Goal: Task Accomplishment & Management: Use online tool/utility

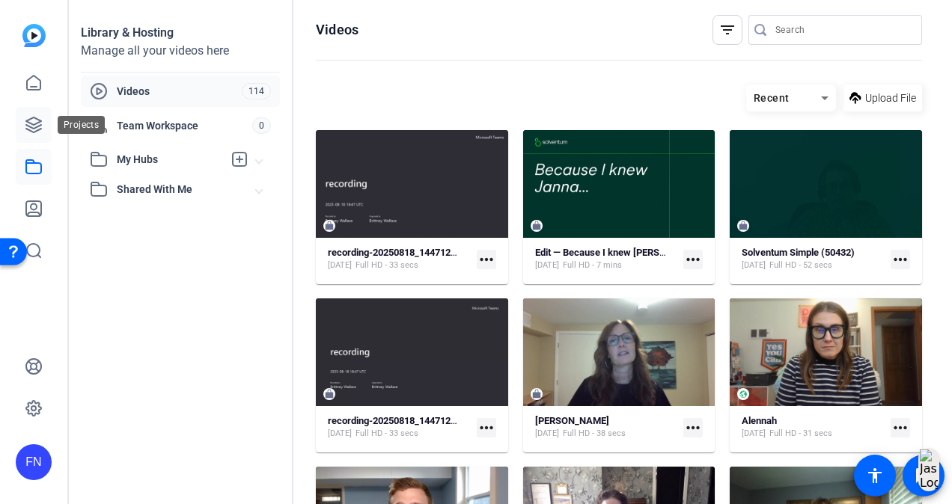
click at [35, 126] on icon at bounding box center [34, 125] width 18 height 18
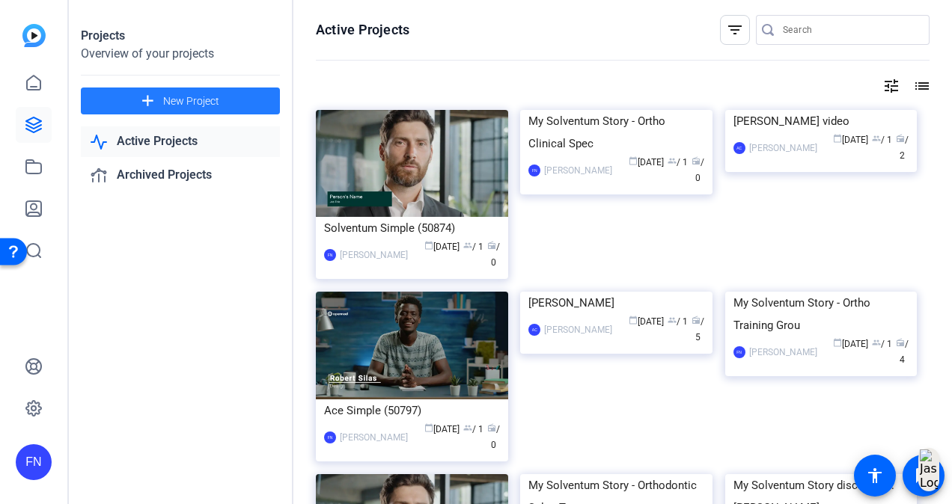
click at [156, 99] on mat-icon "add" at bounding box center [147, 101] width 19 height 19
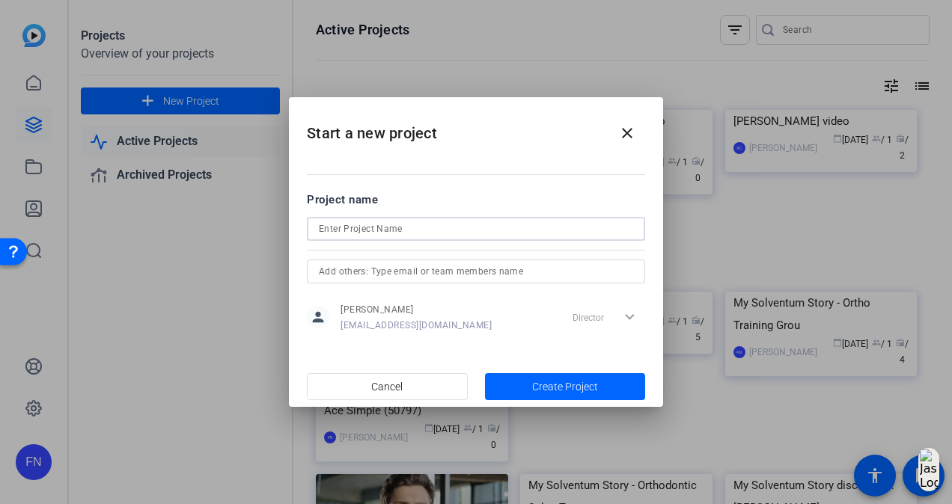
click at [436, 231] on input at bounding box center [476, 229] width 314 height 18
type input "My Solventum Story: Tryphena Take #2"
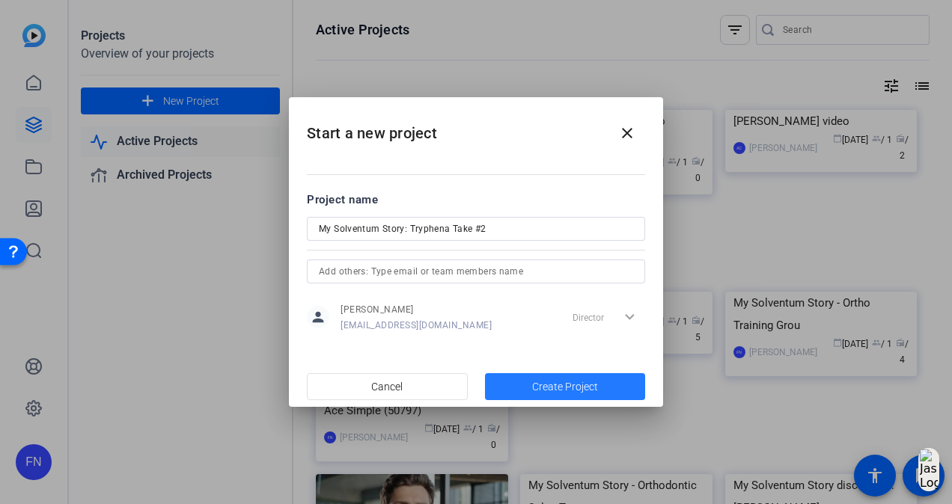
click at [518, 387] on span "button" at bounding box center [565, 387] width 161 height 36
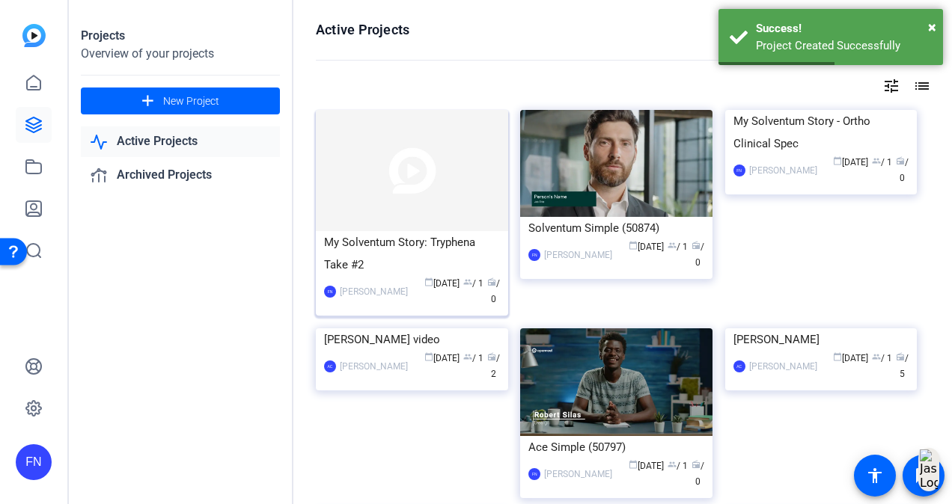
click at [396, 155] on img at bounding box center [412, 170] width 192 height 121
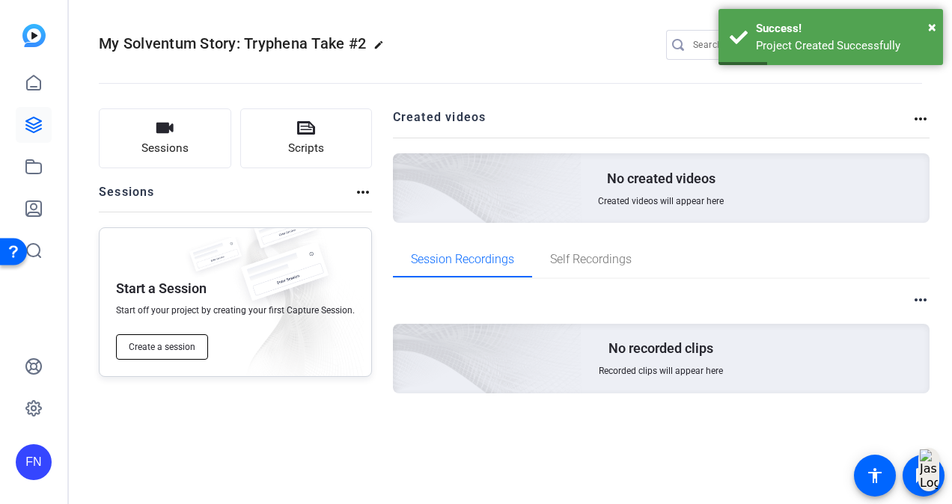
click at [162, 351] on span "Create a session" at bounding box center [162, 347] width 67 height 12
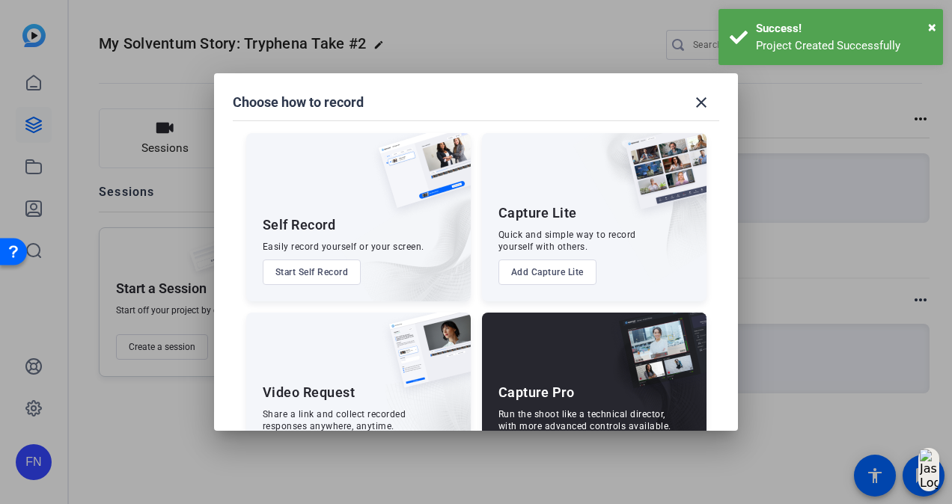
scroll to position [64, 0]
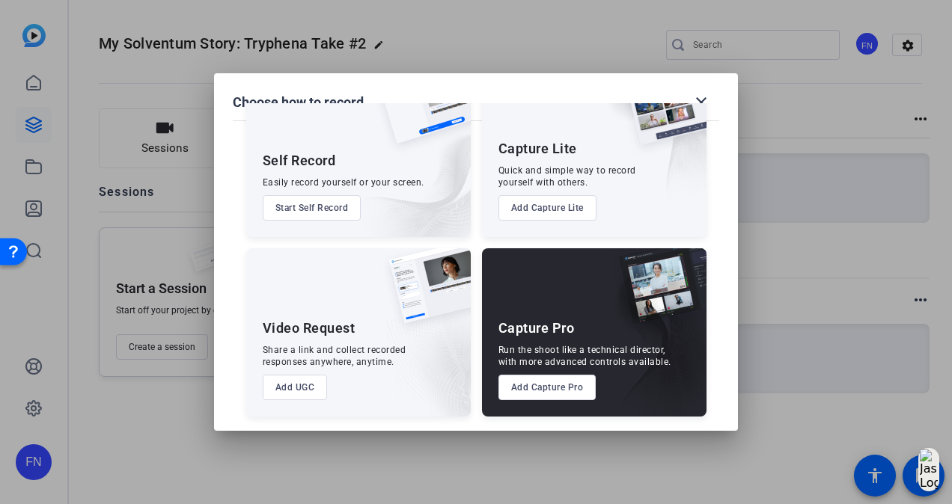
click at [560, 379] on button "Add Capture Pro" at bounding box center [547, 387] width 98 height 25
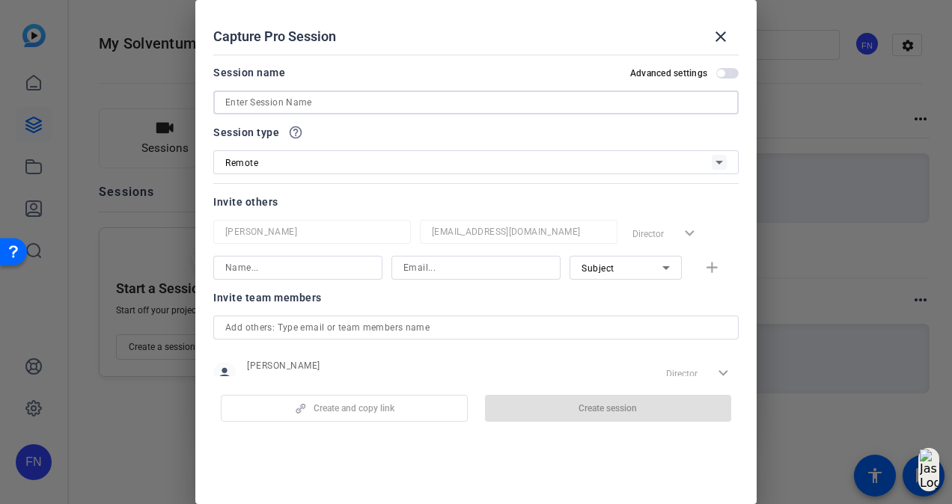
click at [531, 106] on input at bounding box center [475, 103] width 501 height 18
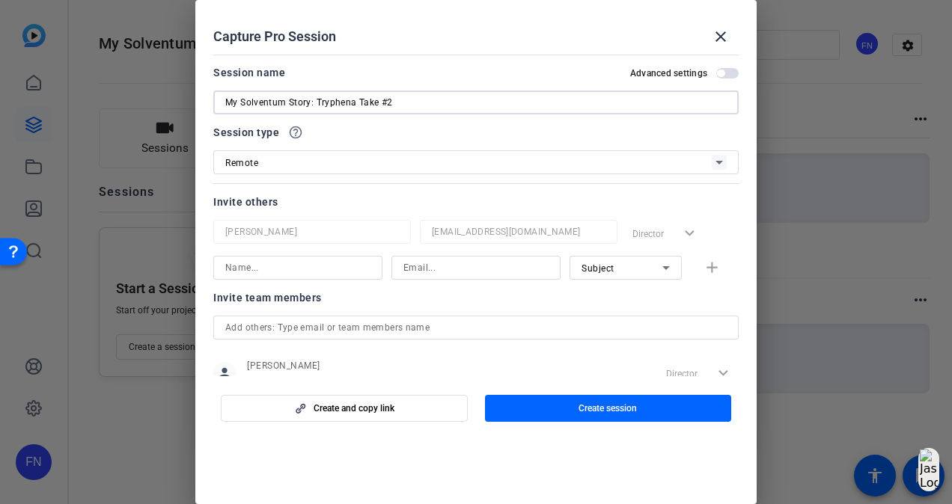
type input "My Solventum Story: Tryphena Take #2"
click at [439, 268] on input at bounding box center [475, 268] width 145 height 18
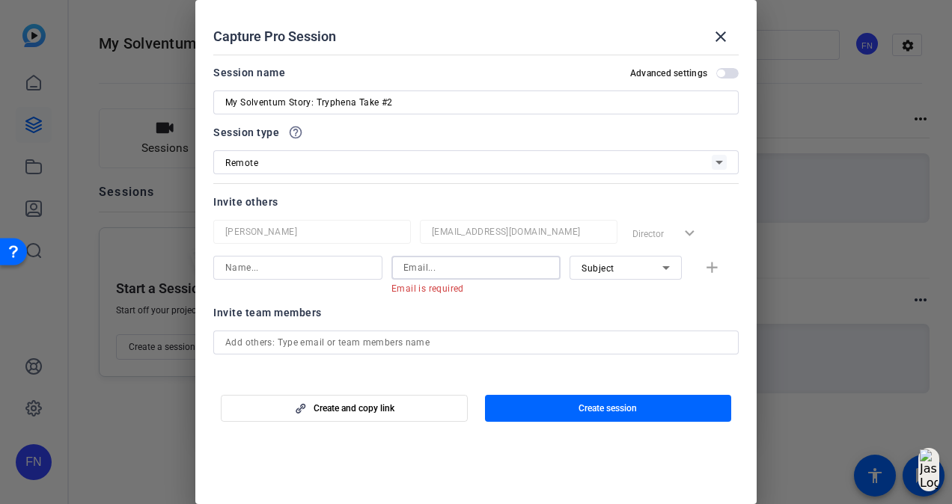
paste input "tncockroft@solventum.com"
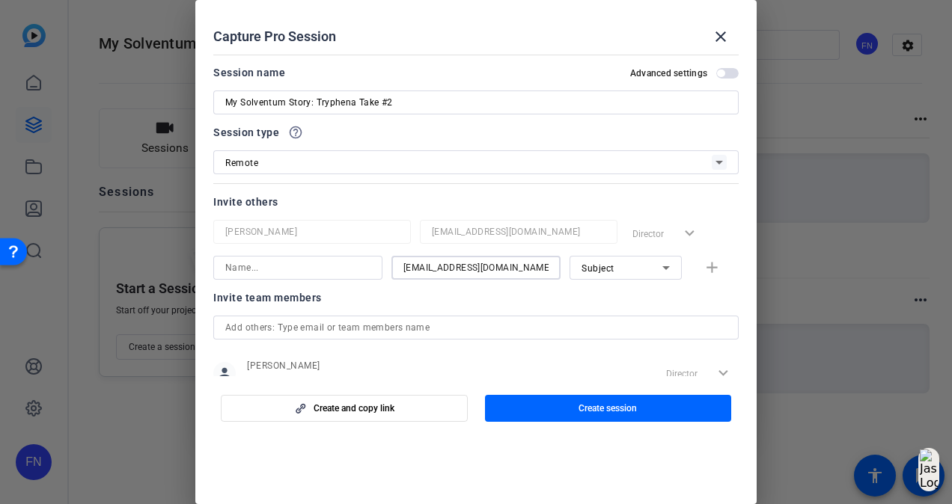
type input "tncockroft@solventum.com"
click at [322, 272] on input at bounding box center [297, 268] width 145 height 18
type input "Y"
type input "Tryphena Cockroft"
click at [361, 283] on div at bounding box center [297, 288] width 169 height 16
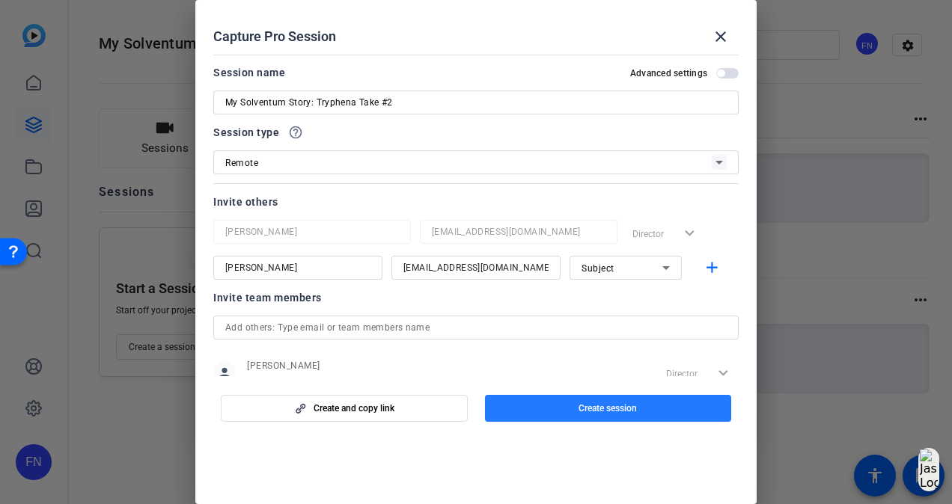
click at [554, 406] on span "button" at bounding box center [608, 408] width 247 height 36
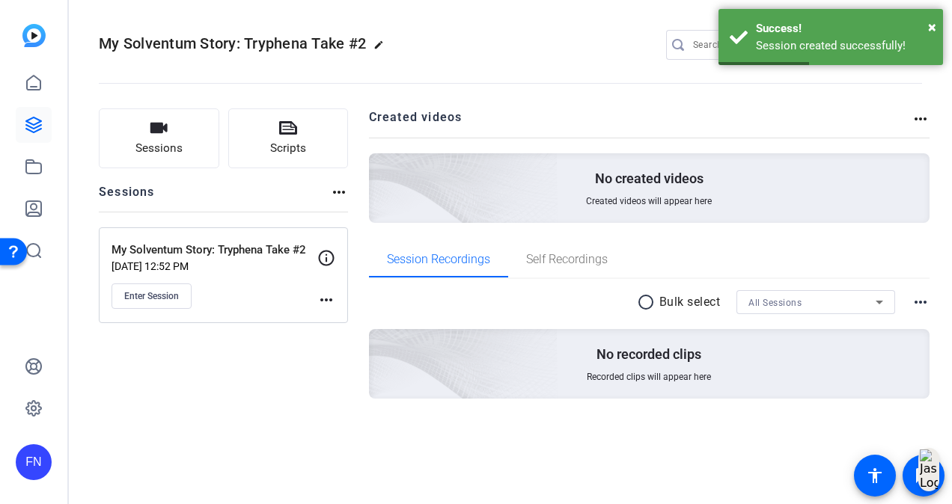
click at [323, 298] on mat-icon "more_horiz" at bounding box center [326, 300] width 18 height 18
click at [370, 322] on span "Edit Session" at bounding box center [363, 321] width 68 height 18
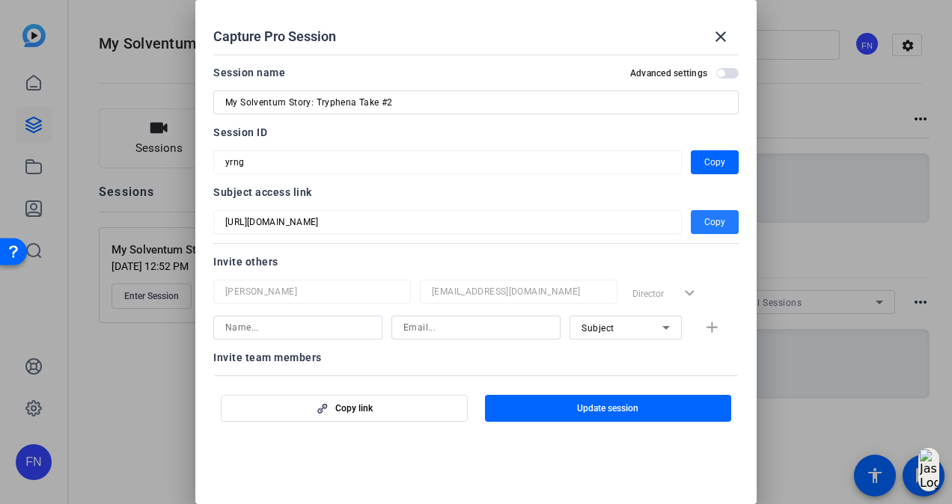
click at [712, 218] on span "Copy" at bounding box center [714, 222] width 21 height 18
click at [704, 164] on span "Copy" at bounding box center [714, 162] width 21 height 18
click at [159, 443] on div at bounding box center [476, 252] width 952 height 504
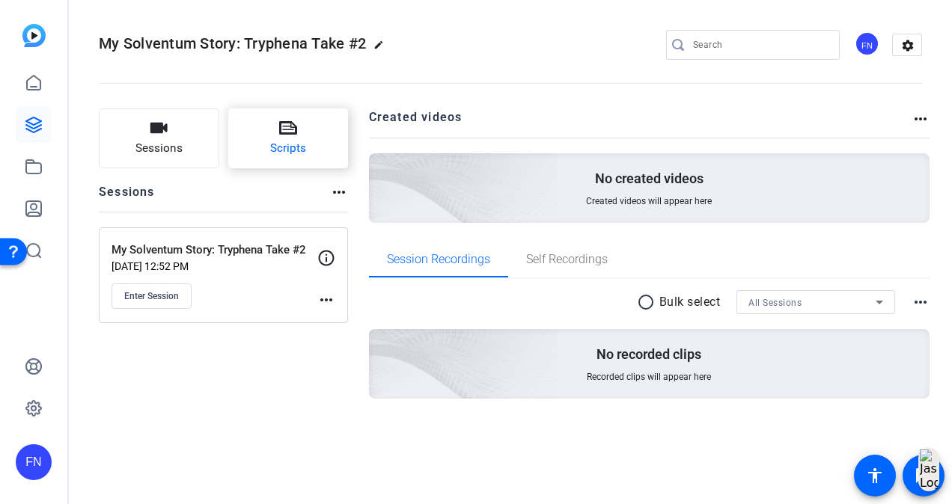
click at [289, 143] on span "Scripts" at bounding box center [288, 148] width 36 height 17
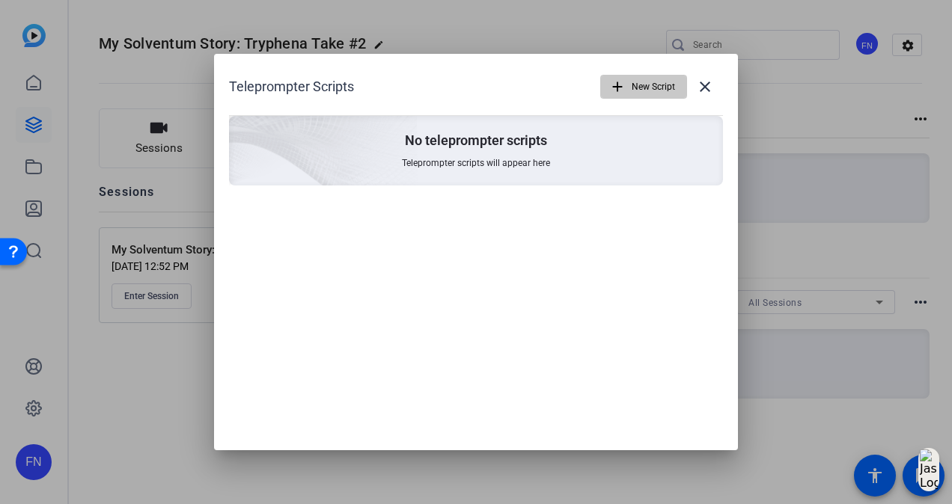
click at [637, 94] on span "New Script" at bounding box center [652, 87] width 43 height 28
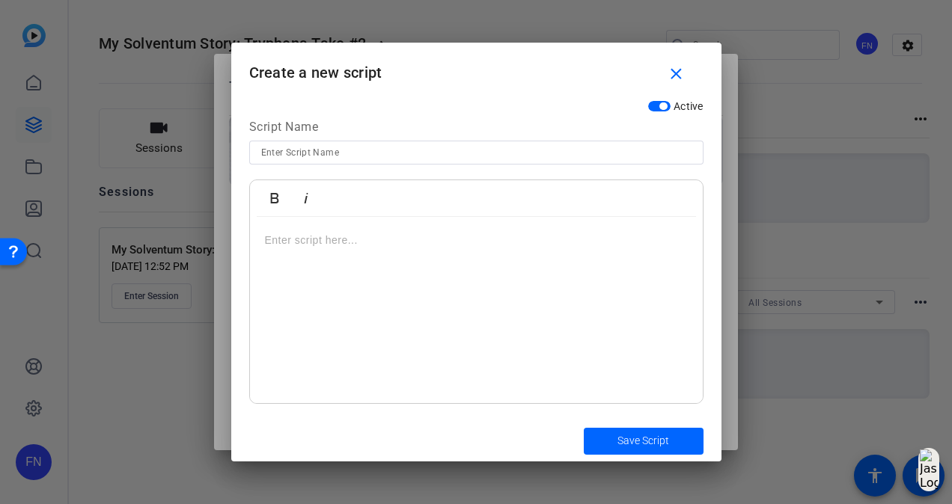
click at [395, 240] on p at bounding box center [476, 240] width 423 height 16
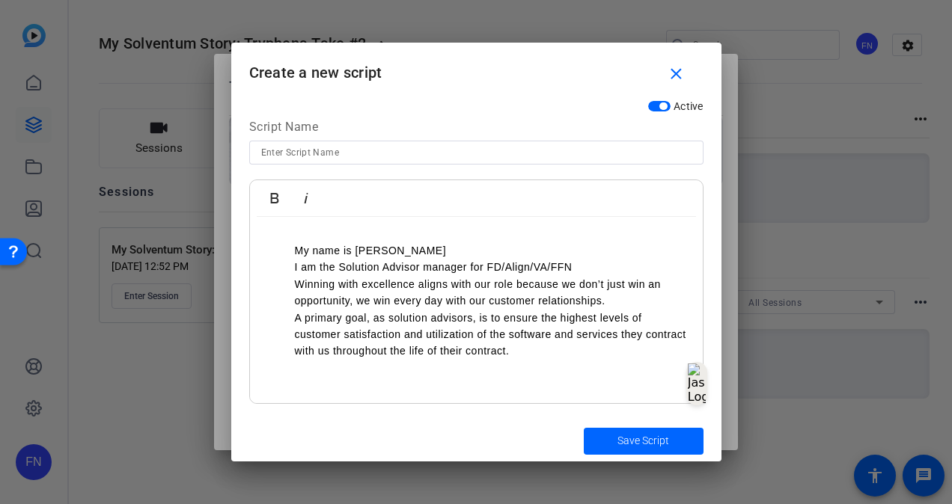
click at [315, 149] on input at bounding box center [476, 153] width 430 height 18
type input "Tryphena's Intro"
click at [459, 252] on li "My name is Tryphena Cockroft" at bounding box center [491, 250] width 393 height 16
click at [287, 247] on ul "My name is Tryphena Cockroft. I am the Solution Advisor manager for FD/Align/VA…" at bounding box center [476, 300] width 423 height 117
click at [278, 266] on ul "I am the Solution Advisor manager for FD/Align/VA/FFN Winning with excellence a…" at bounding box center [476, 309] width 423 height 100
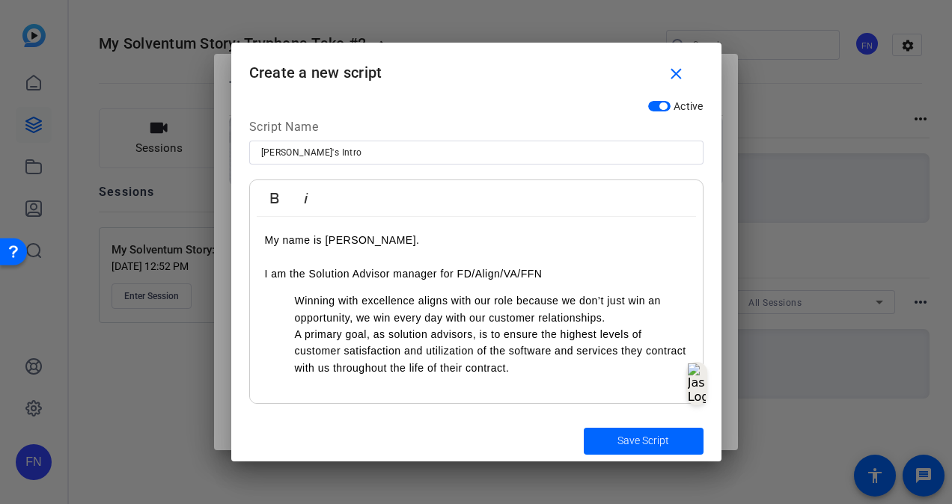
click at [585, 280] on p "I am the Solution Advisor manager for FD/Align/VA/FFN" at bounding box center [476, 265] width 423 height 34
click at [269, 298] on ul "Winning with excellence aligns with our role because we don’t just win an oppor…" at bounding box center [476, 334] width 423 height 84
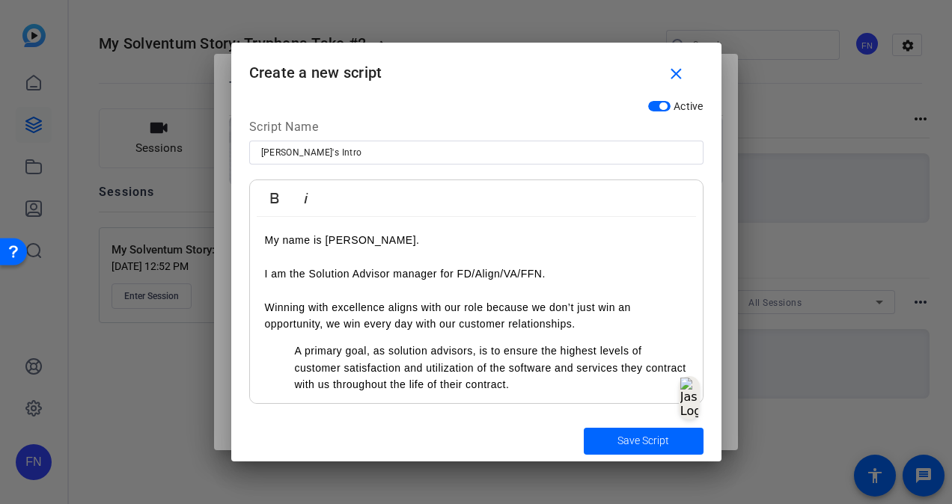
click at [287, 355] on ul "A primary goal, as solution advisors, is to ensure the highest levels of custom…" at bounding box center [476, 368] width 423 height 50
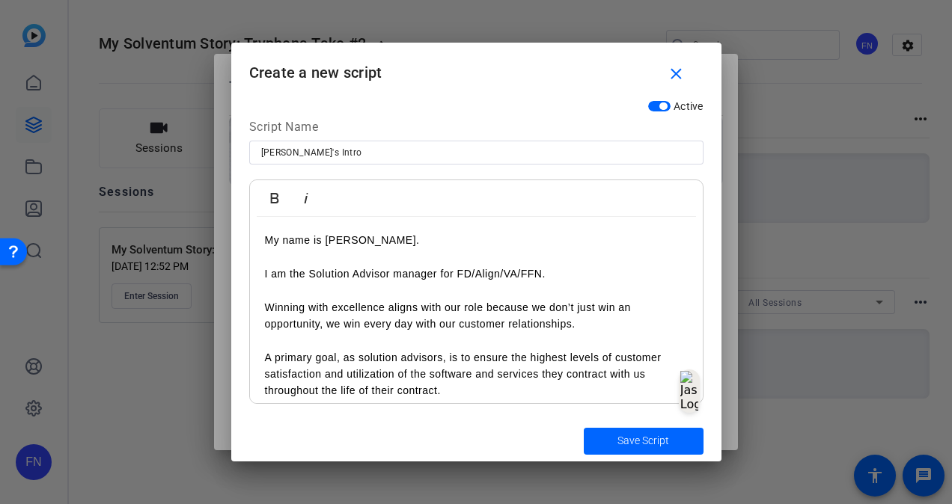
scroll to position [10, 0]
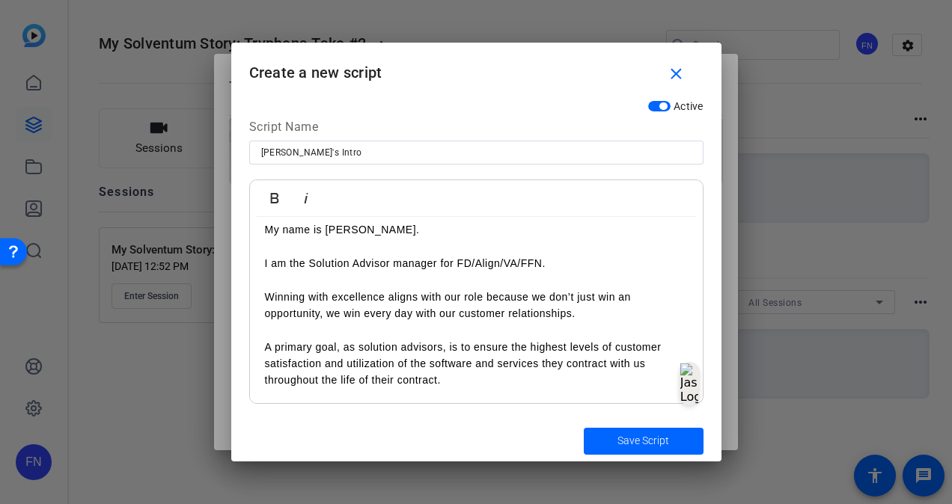
click at [473, 379] on p "A primary goal, as solution advisors, is to ensure the highest levels of custom…" at bounding box center [476, 355] width 423 height 67
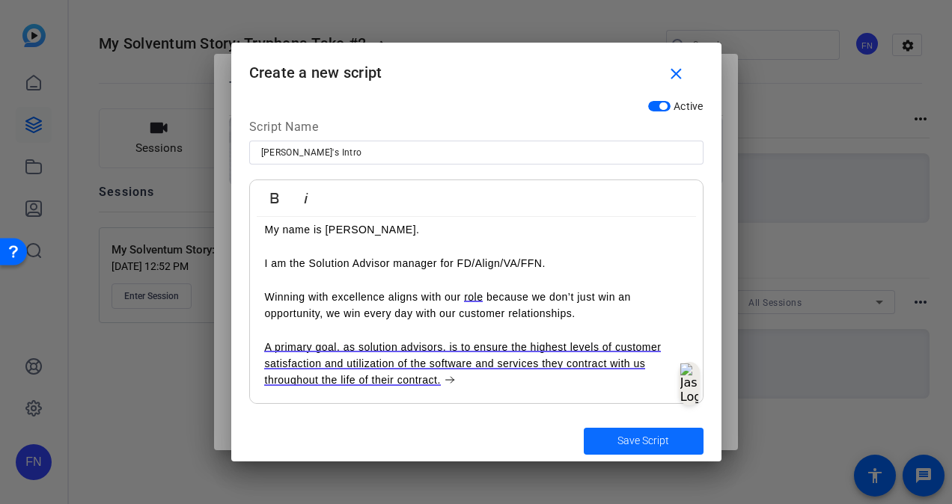
click at [637, 445] on span "Save Script" at bounding box center [643, 441] width 52 height 16
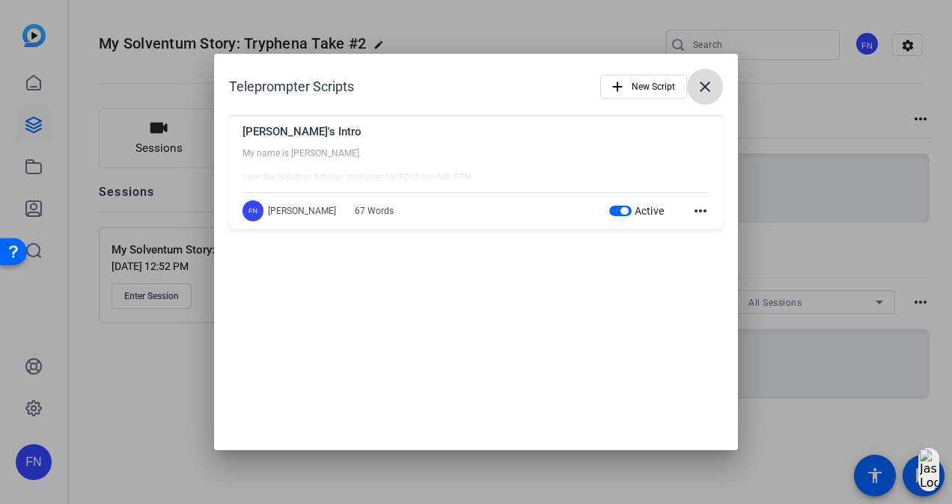
click at [711, 85] on mat-icon "close" at bounding box center [705, 87] width 18 height 18
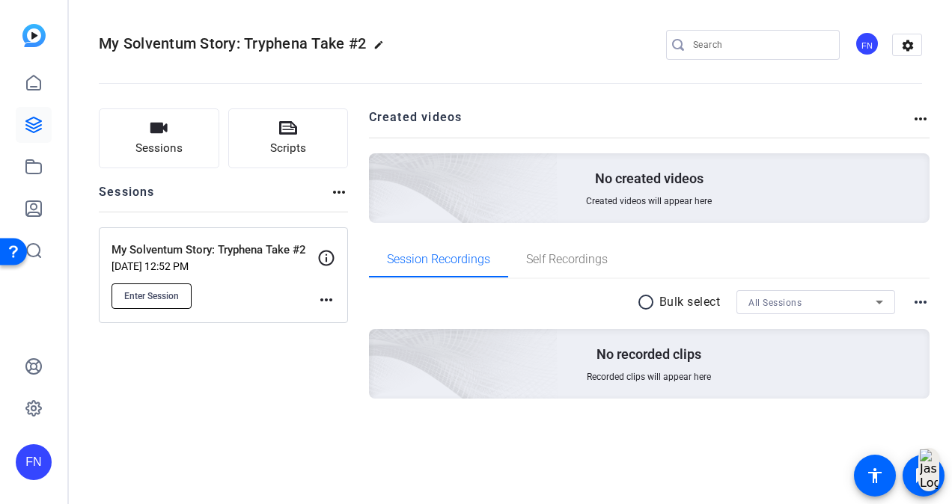
click at [154, 302] on button "Enter Session" at bounding box center [151, 296] width 80 height 25
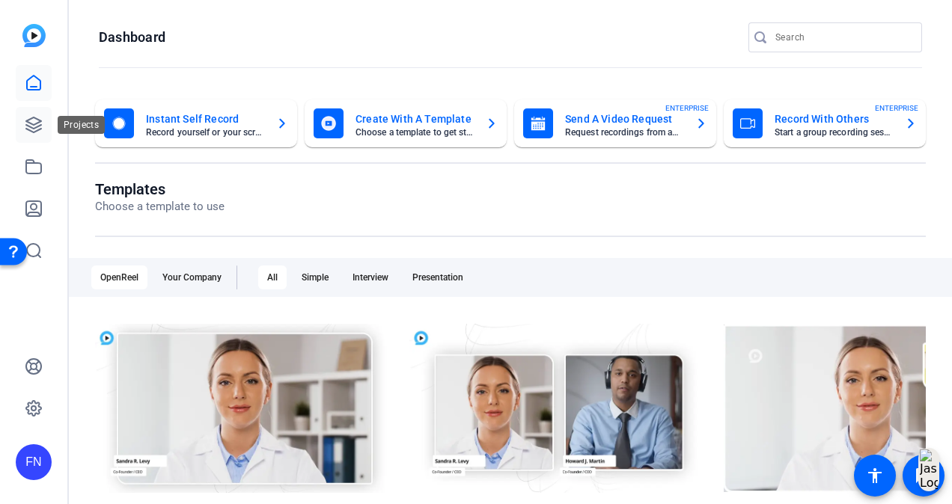
click at [31, 121] on icon at bounding box center [34, 125] width 18 height 18
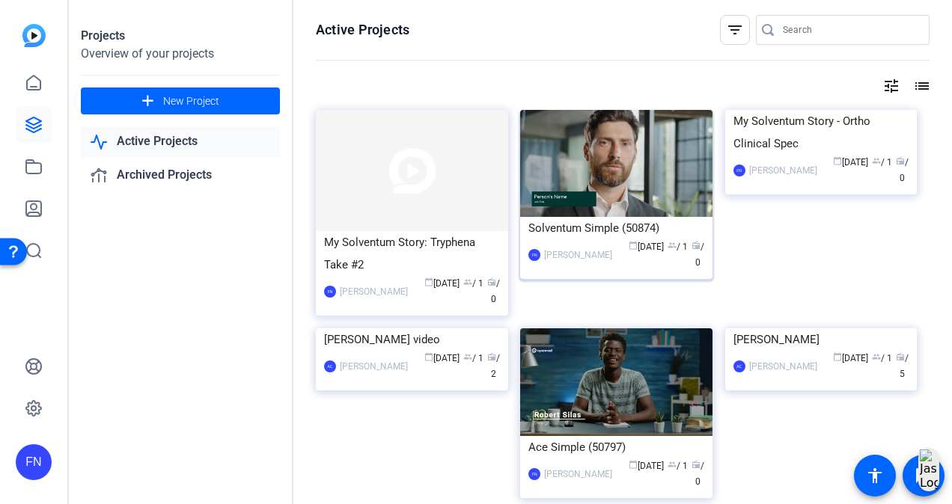
click at [672, 168] on img at bounding box center [616, 163] width 192 height 107
click at [820, 110] on img at bounding box center [821, 110] width 192 height 0
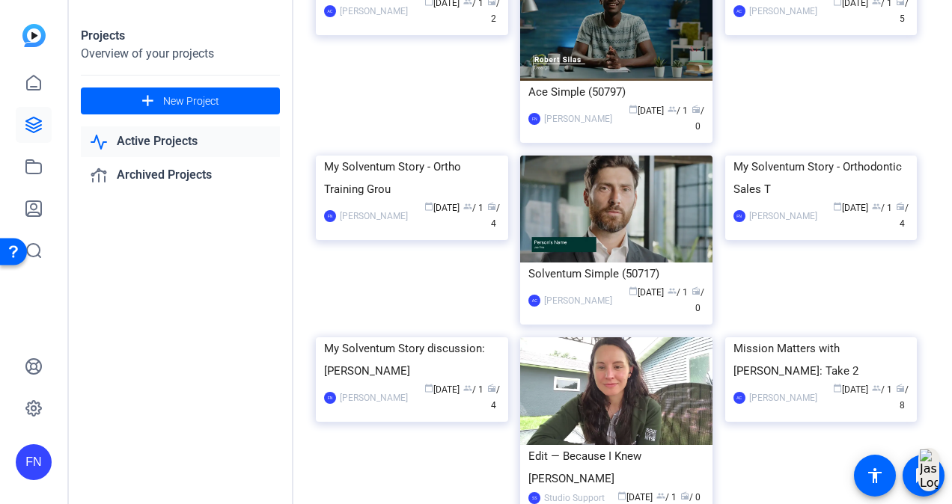
scroll to position [357, 0]
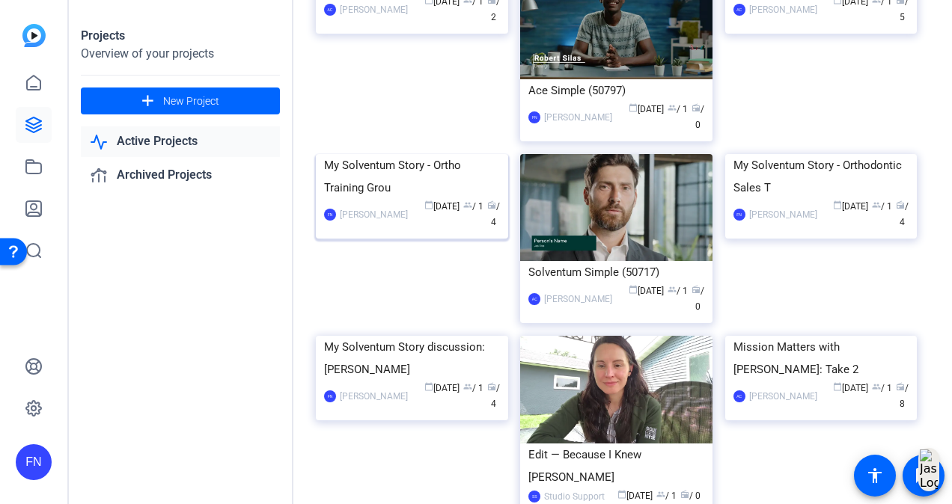
click at [384, 154] on img at bounding box center [412, 154] width 192 height 0
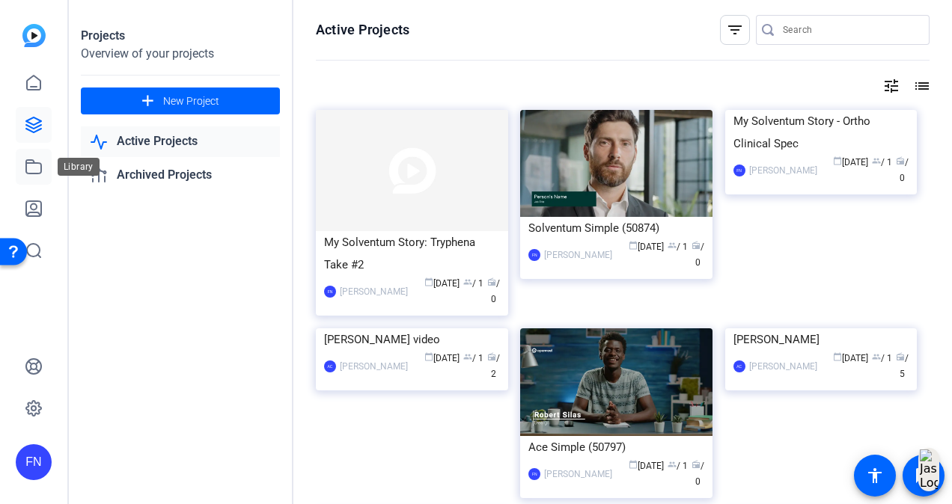
click at [34, 155] on link at bounding box center [34, 167] width 36 height 36
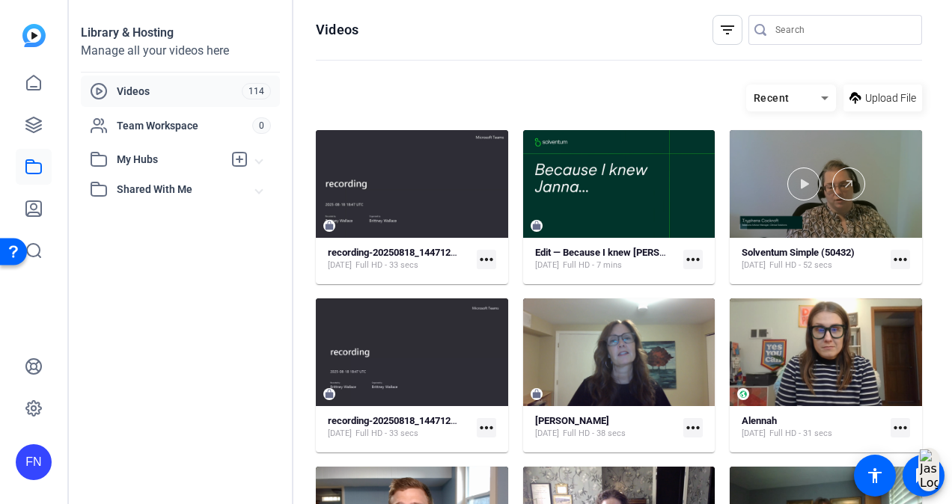
click at [782, 201] on div at bounding box center [825, 184] width 192 height 108
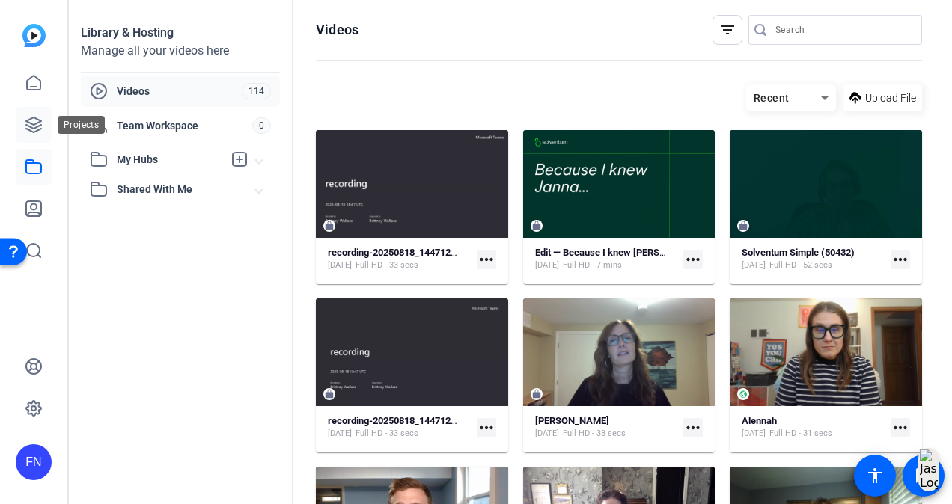
click at [36, 128] on icon at bounding box center [33, 124] width 15 height 15
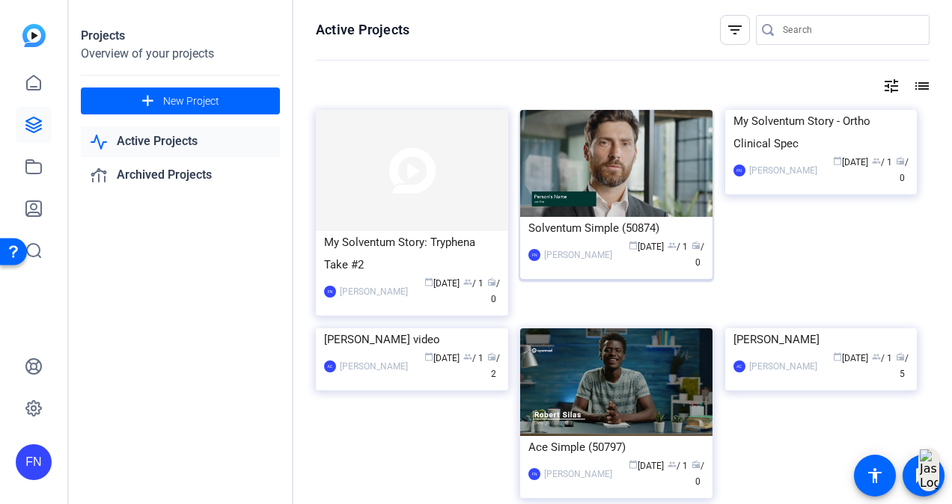
click at [628, 167] on img at bounding box center [616, 163] width 192 height 107
click at [171, 171] on link "Archived Projects" at bounding box center [180, 175] width 199 height 31
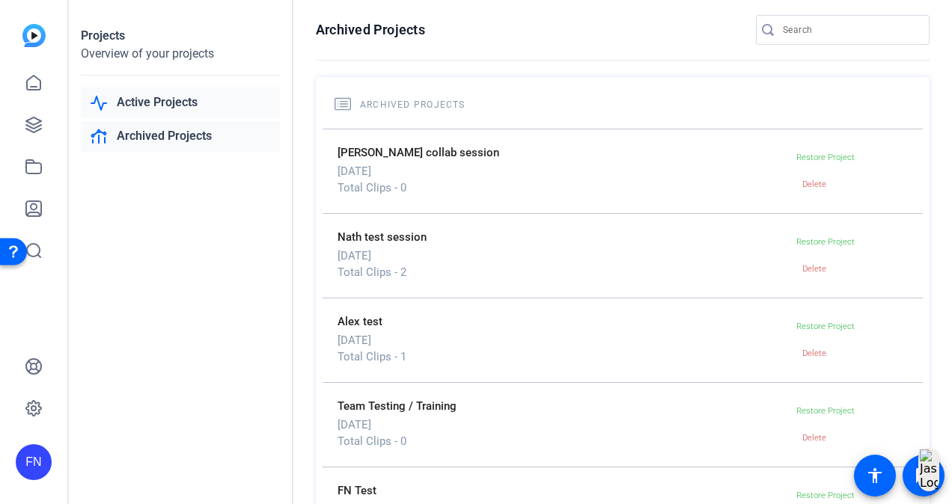
click at [177, 99] on link "Active Projects" at bounding box center [180, 103] width 199 height 31
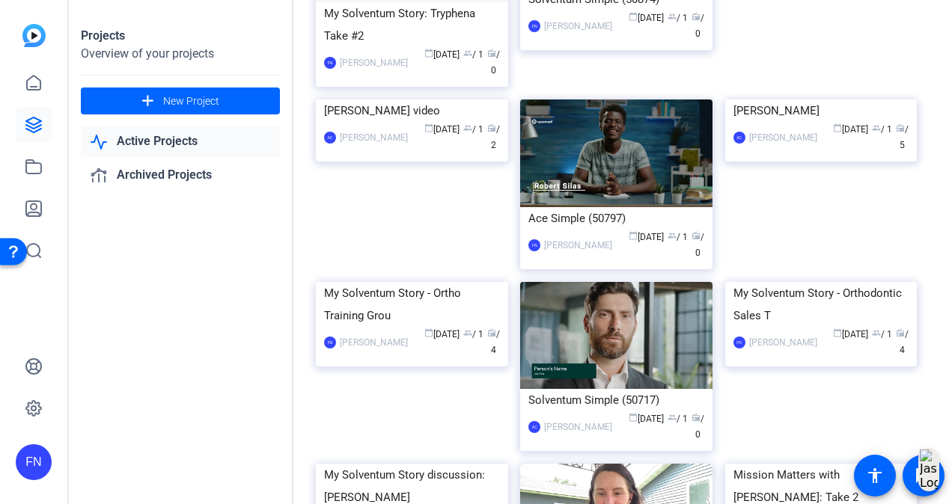
scroll to position [189, 0]
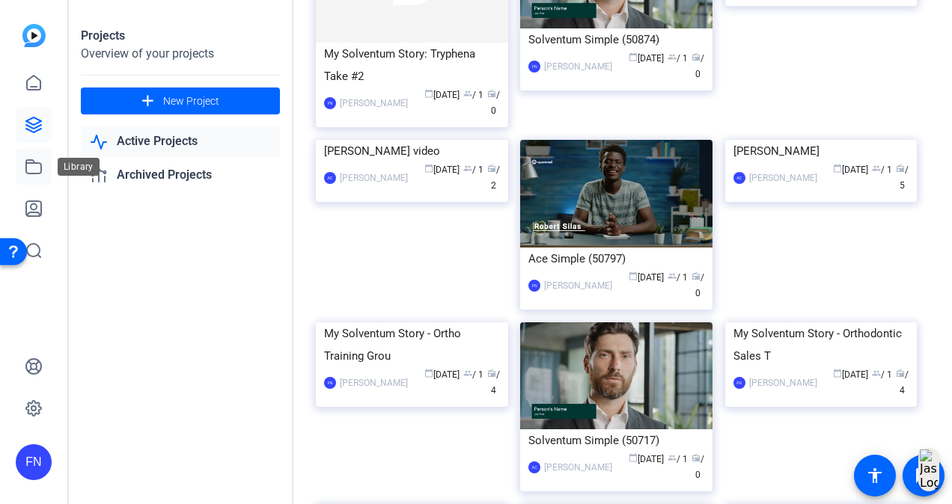
click at [37, 168] on icon at bounding box center [34, 167] width 18 height 18
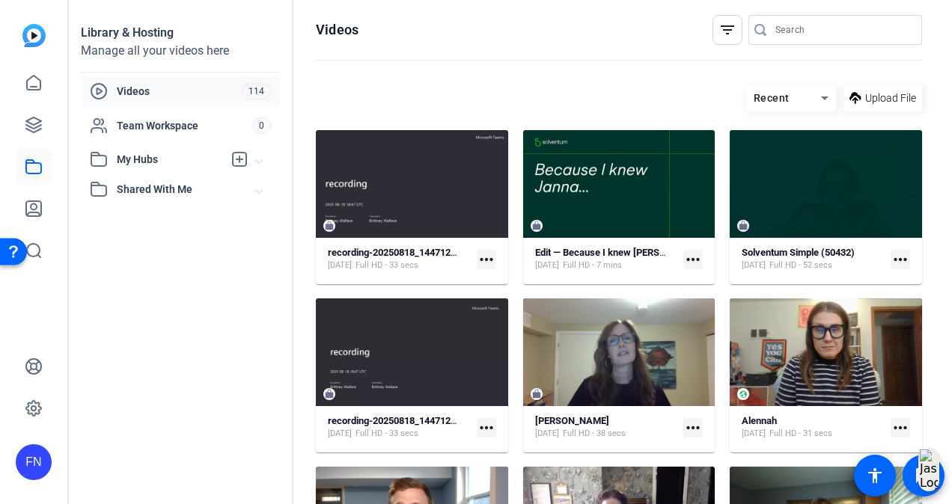
click at [260, 157] on span at bounding box center [259, 160] width 6 height 16
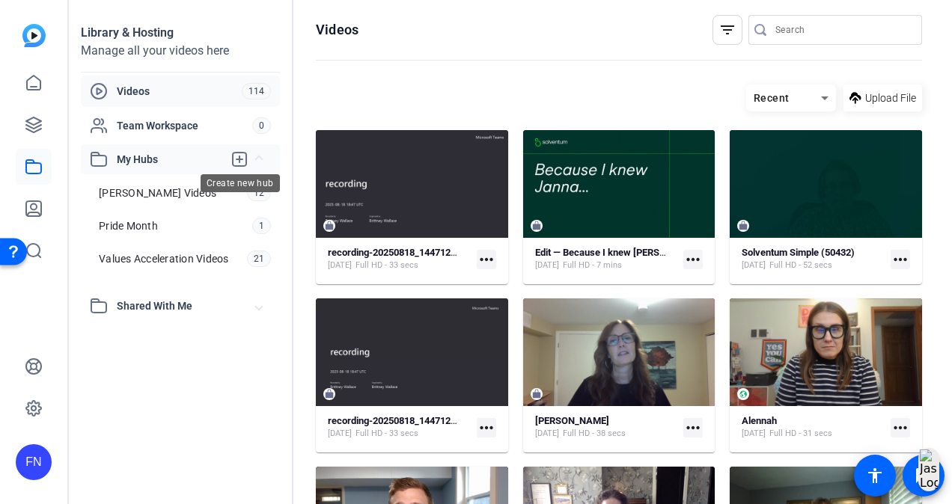
click at [233, 157] on icon at bounding box center [239, 159] width 13 height 13
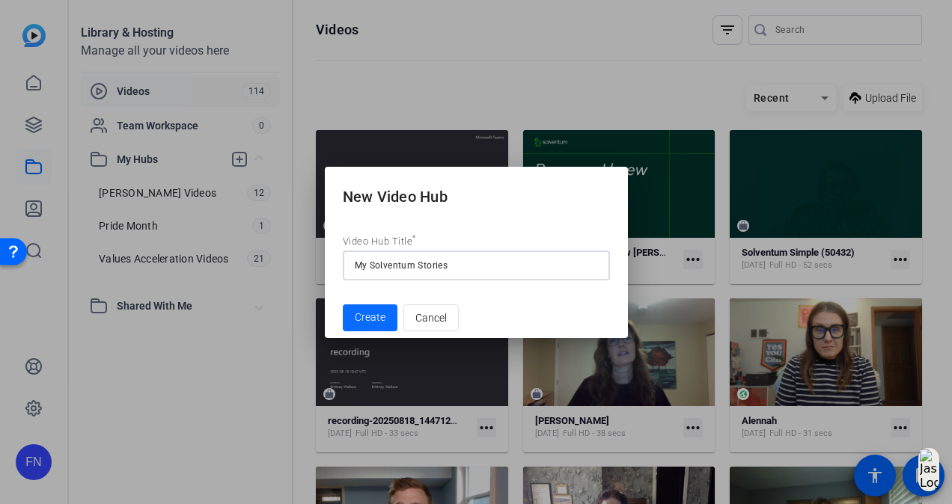
type input "My Solventum Stories"
click at [371, 319] on span "Create" at bounding box center [370, 318] width 31 height 16
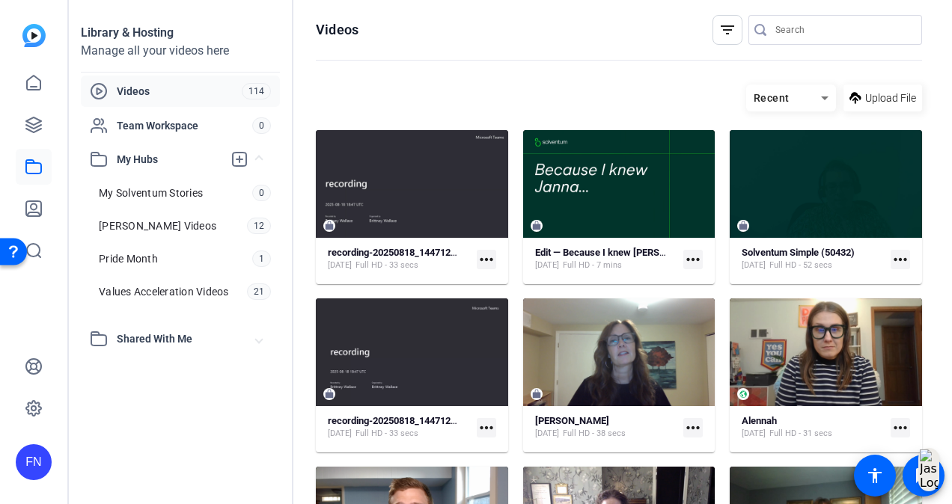
click at [482, 259] on mat-icon "more_horiz" at bounding box center [486, 259] width 19 height 19
click at [510, 345] on span "Manage Hubs" at bounding box center [518, 337] width 66 height 18
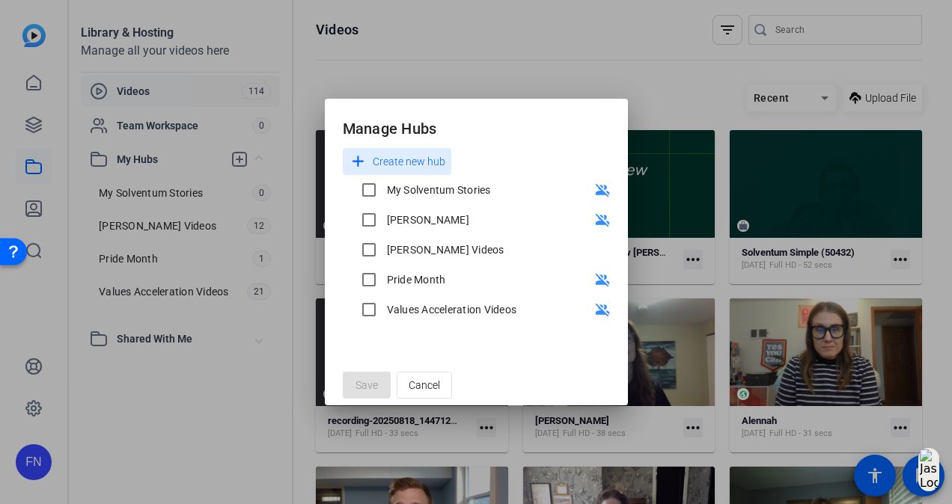
click at [426, 190] on div "My Solventum Stories" at bounding box center [439, 190] width 104 height 15
click at [384, 190] on input "My Solventum Stories" at bounding box center [369, 190] width 30 height 30
checkbox input "true"
click at [353, 390] on span at bounding box center [367, 385] width 48 height 36
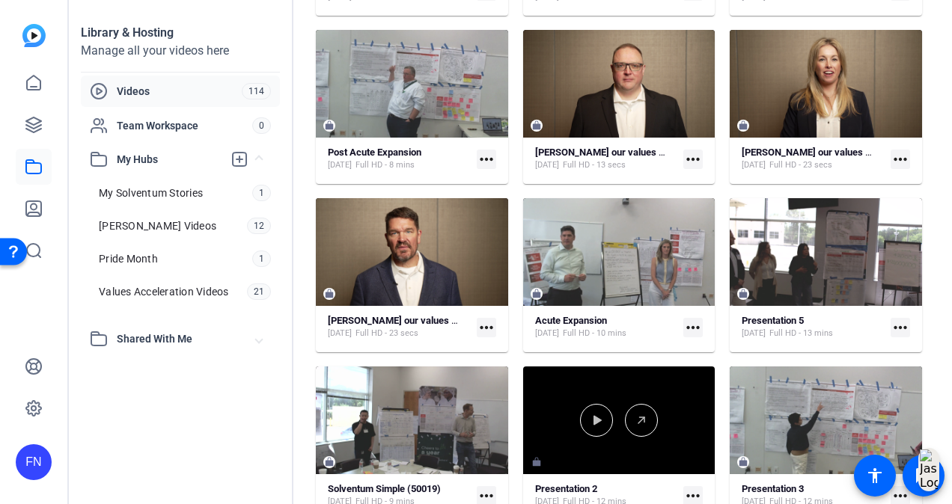
scroll to position [1619, 0]
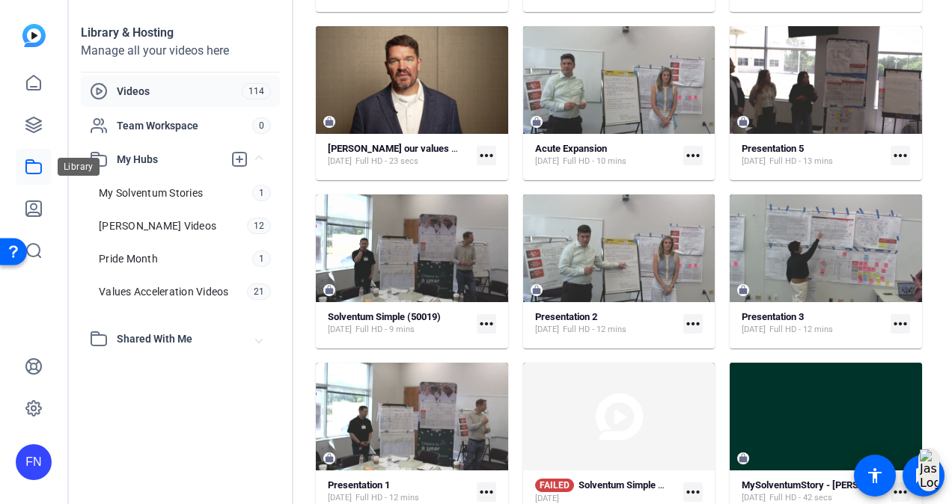
click at [35, 172] on icon at bounding box center [34, 167] width 18 height 18
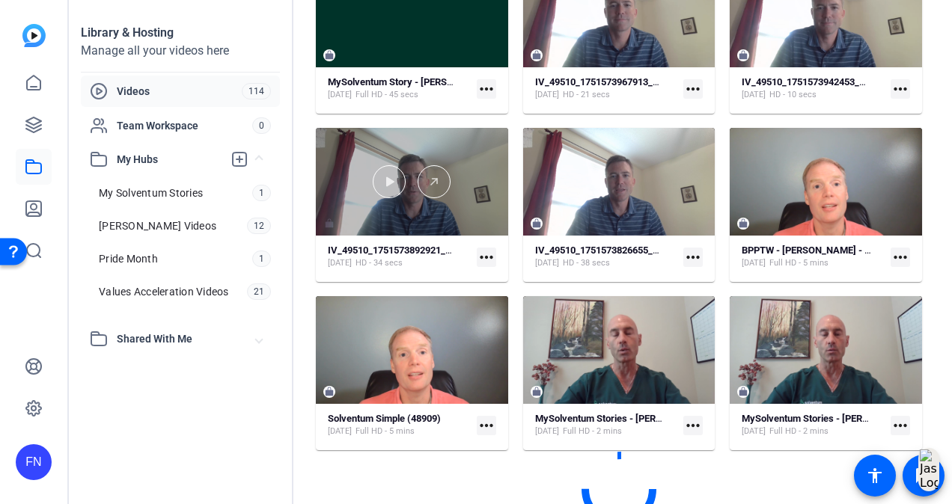
scroll to position [2381, 0]
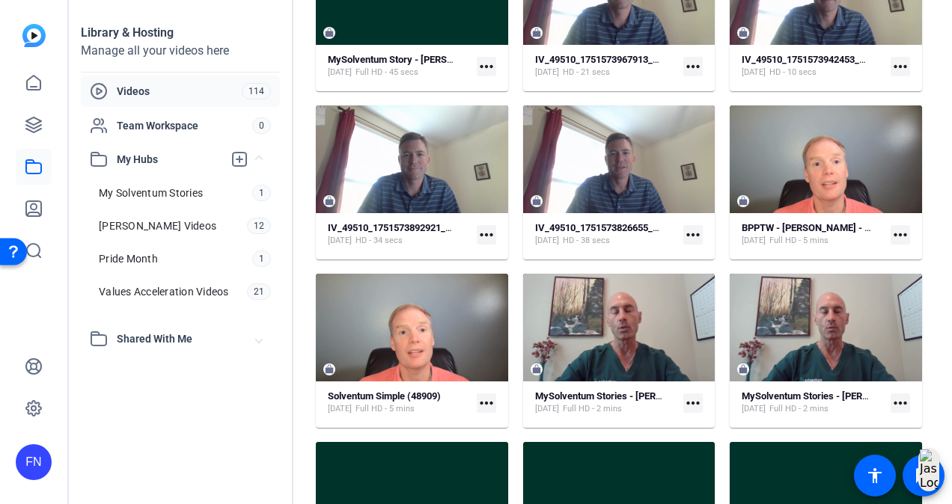
click at [135, 88] on span "Videos" at bounding box center [179, 91] width 125 height 15
click at [111, 94] on div "Videos" at bounding box center [166, 91] width 152 height 18
click at [26, 121] on icon at bounding box center [33, 124] width 15 height 15
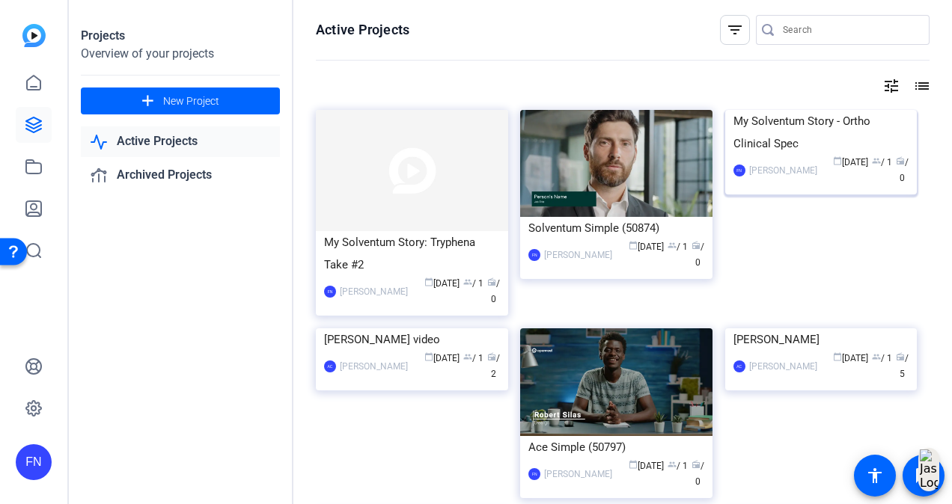
click at [777, 110] on img at bounding box center [821, 110] width 192 height 0
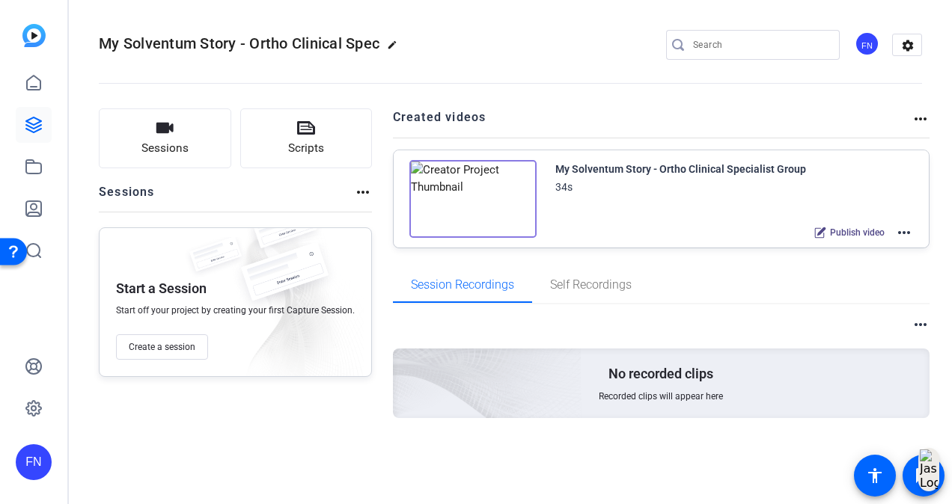
click at [509, 208] on img at bounding box center [472, 199] width 127 height 78
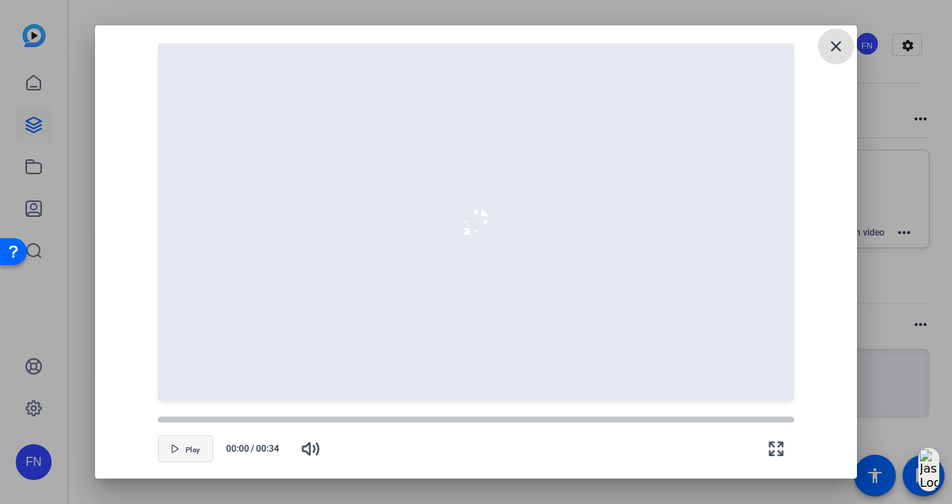
click at [190, 447] on span "Play" at bounding box center [193, 450] width 14 height 9
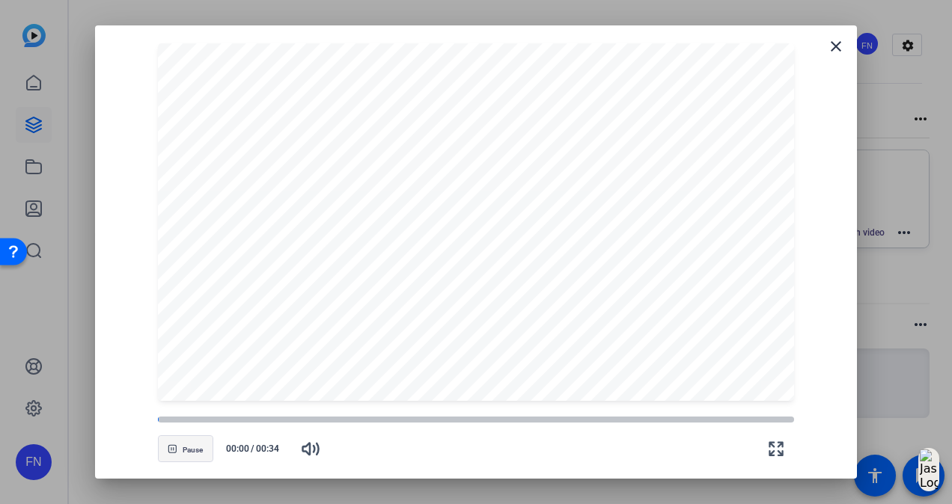
click at [190, 447] on span "Pause" at bounding box center [193, 450] width 20 height 9
click at [190, 447] on span "Play" at bounding box center [193, 450] width 14 height 9
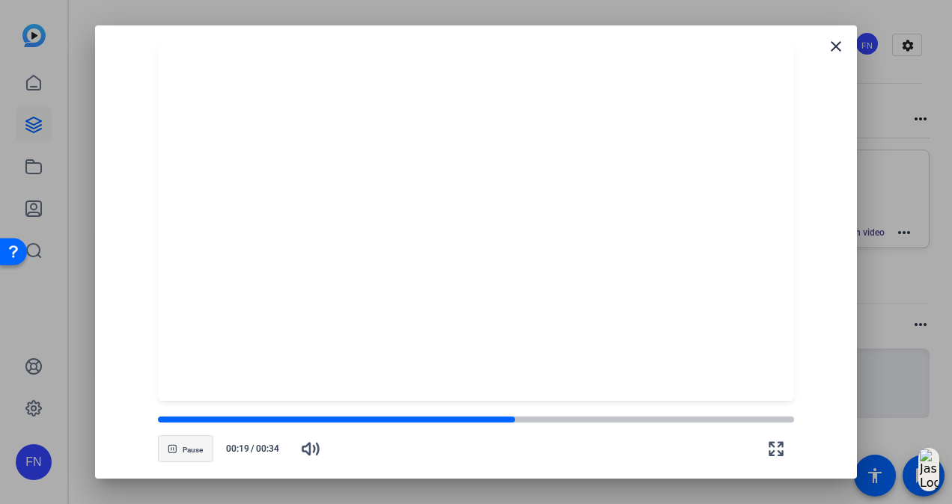
click at [190, 447] on span "Pause" at bounding box center [193, 450] width 20 height 9
click at [842, 42] on mat-icon "close" at bounding box center [836, 46] width 18 height 18
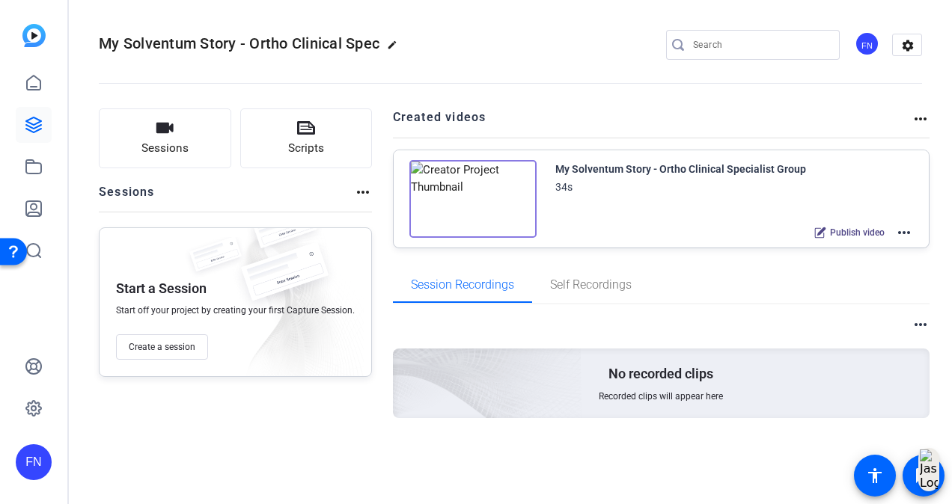
click at [912, 233] on mat-icon "more_horiz" at bounding box center [904, 233] width 18 height 18
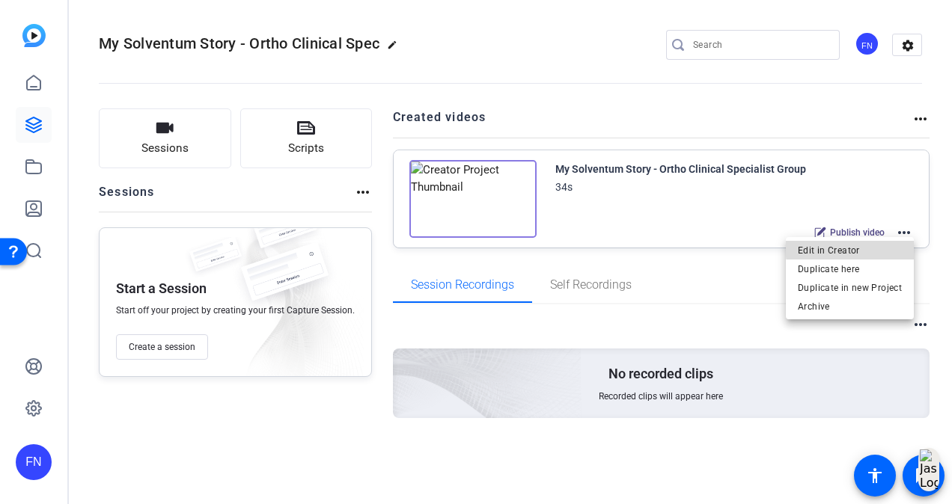
click at [877, 245] on span "Edit in Creator" at bounding box center [849, 250] width 104 height 18
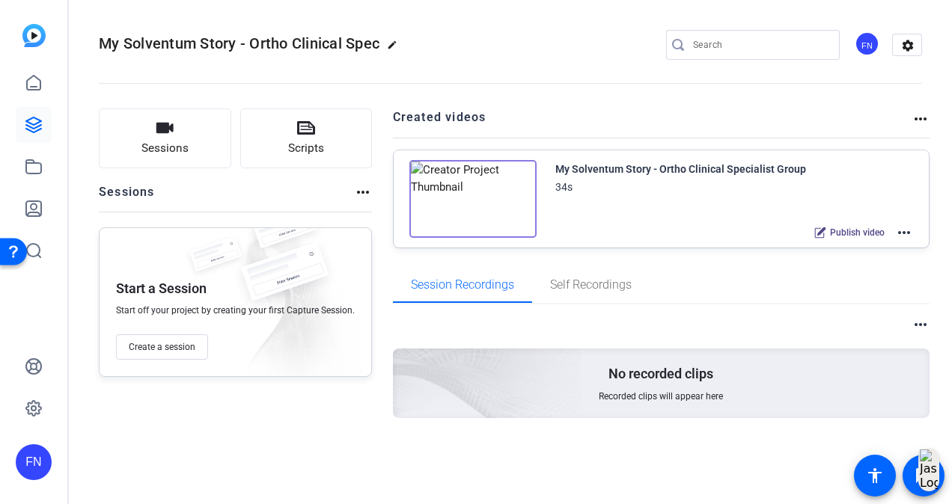
click at [911, 123] on mat-icon "more_horiz" at bounding box center [920, 119] width 18 height 18
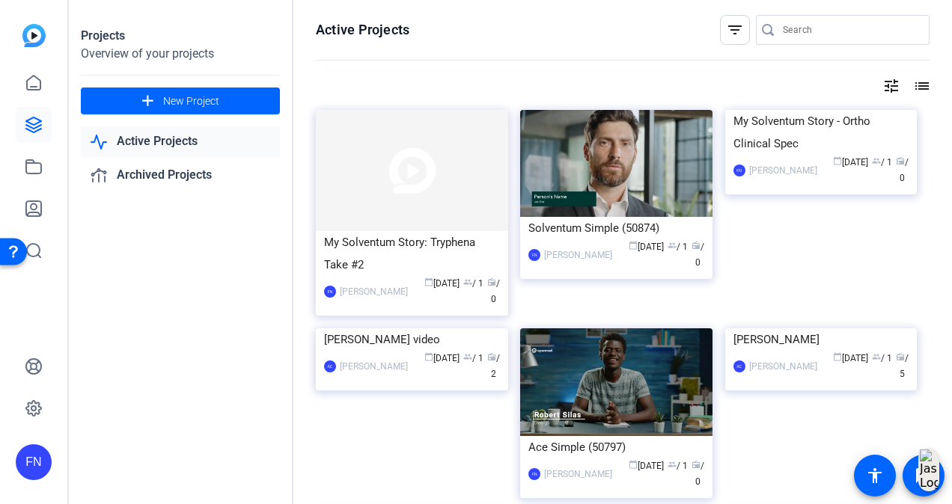
drag, startPoint x: 851, startPoint y: 146, endPoint x: 928, endPoint y: 120, distance: 80.4
click at [928, 120] on div "Active Projects filter_list tune list My Solventum Story: Tryphena Take #2 FN […" at bounding box center [622, 252] width 658 height 504
click at [863, 110] on img at bounding box center [821, 110] width 192 height 0
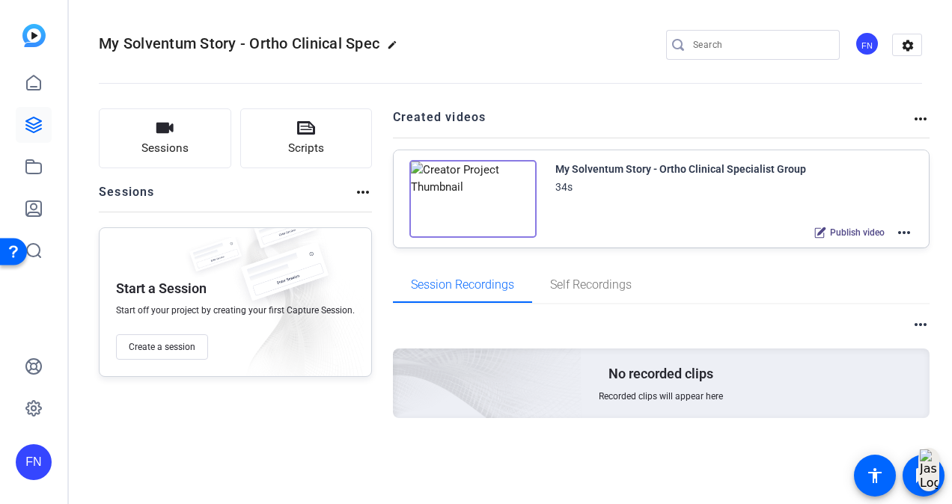
click at [904, 231] on mat-icon "more_horiz" at bounding box center [904, 233] width 18 height 18
click at [917, 119] on div at bounding box center [476, 252] width 952 height 504
click at [907, 117] on h2 "Created videos" at bounding box center [652, 122] width 519 height 29
click at [922, 117] on mat-icon "more_horiz" at bounding box center [920, 119] width 18 height 18
click at [800, 106] on div at bounding box center [476, 252] width 952 height 504
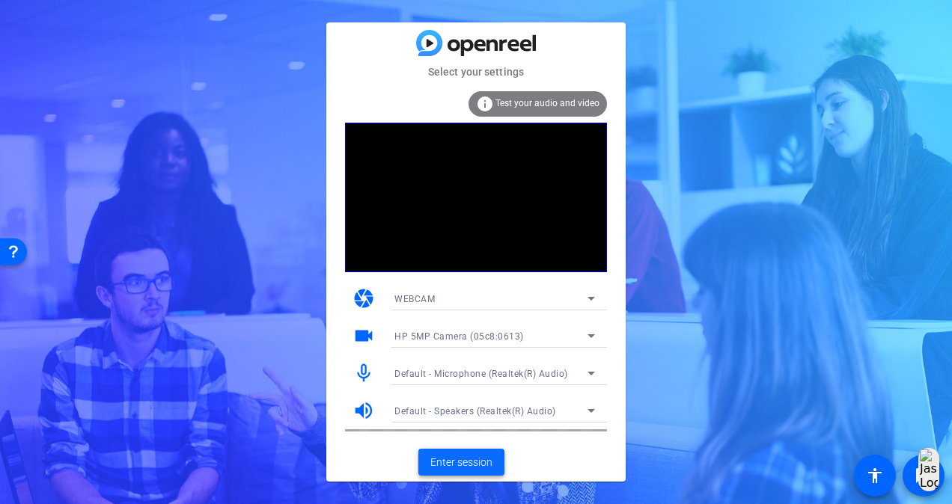
click at [427, 456] on span at bounding box center [461, 462] width 86 height 36
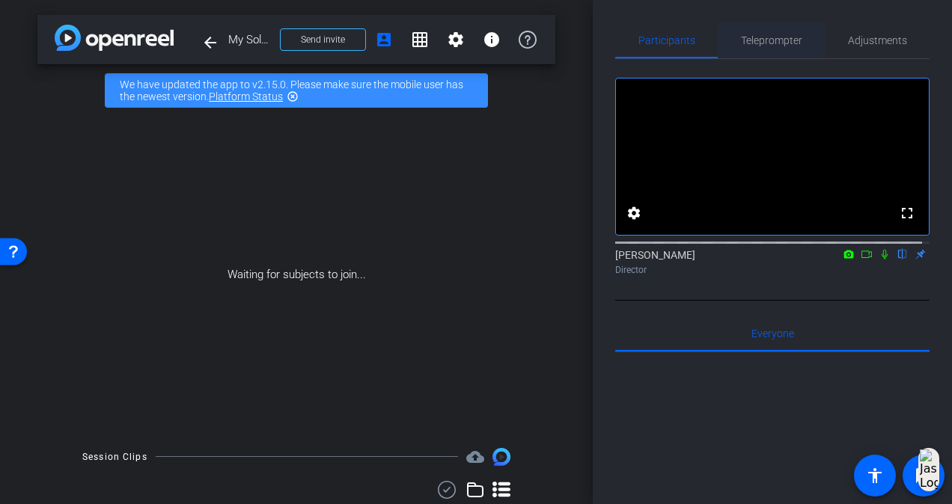
click at [763, 46] on span "Teleprompter" at bounding box center [771, 40] width 61 height 36
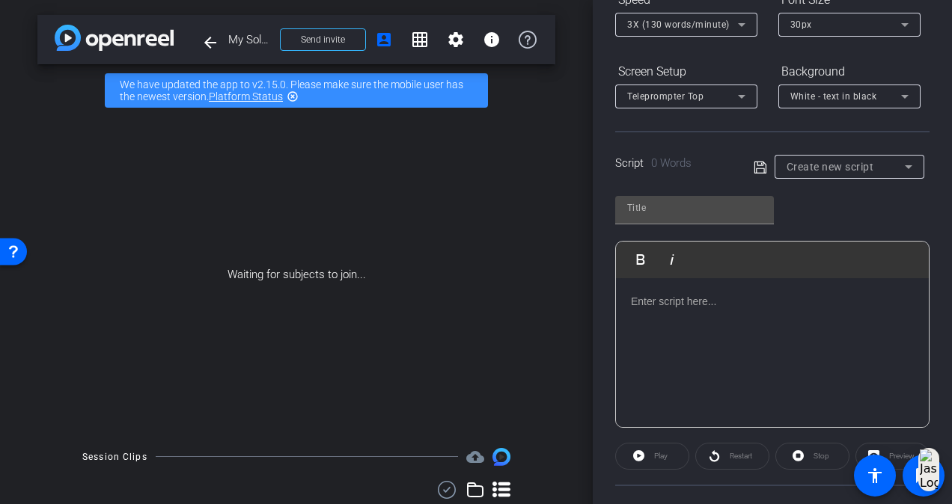
scroll to position [181, 0]
click at [809, 174] on div "Create new script" at bounding box center [845, 168] width 118 height 18
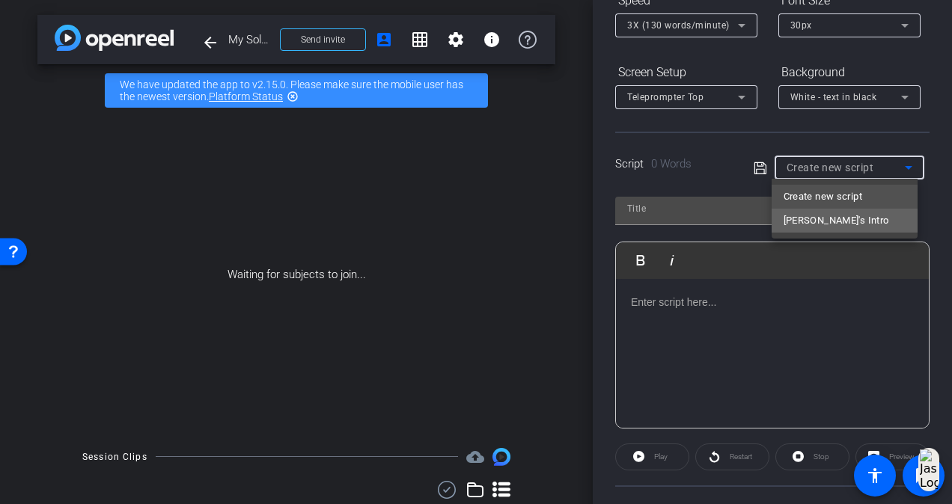
click at [796, 218] on span "Tryphena's Intro" at bounding box center [835, 221] width 105 height 18
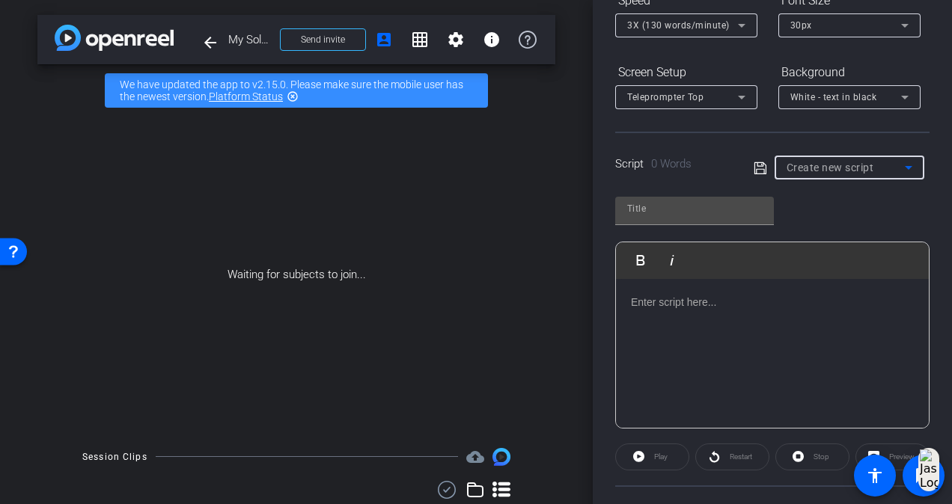
type input "Tryphena's Intro"
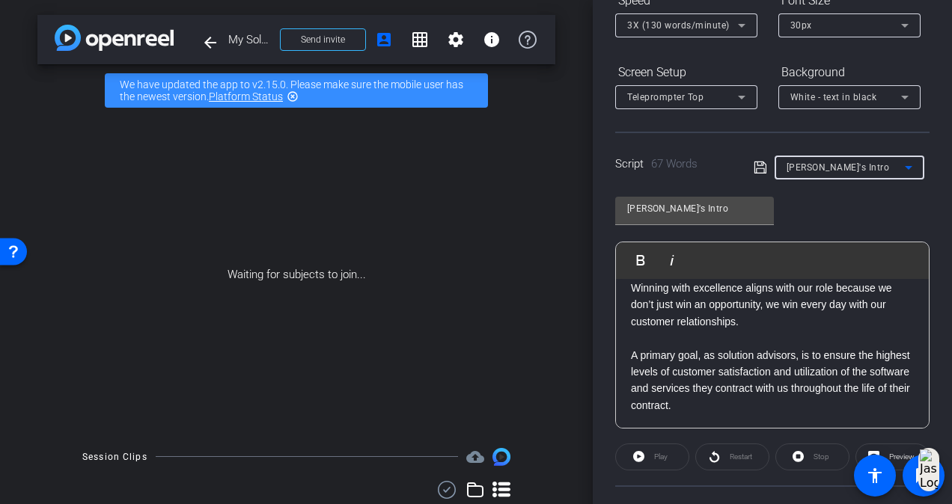
scroll to position [232, 0]
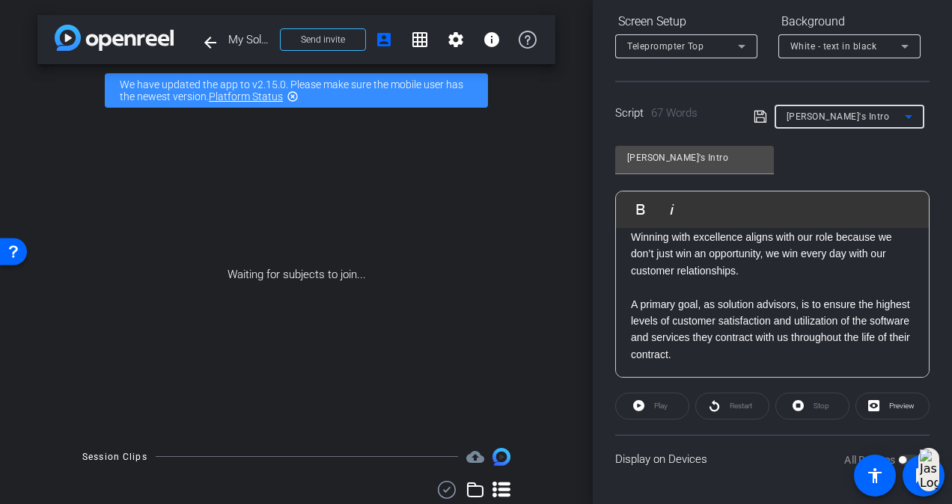
click at [895, 454] on div "All Devices" at bounding box center [882, 460] width 76 height 15
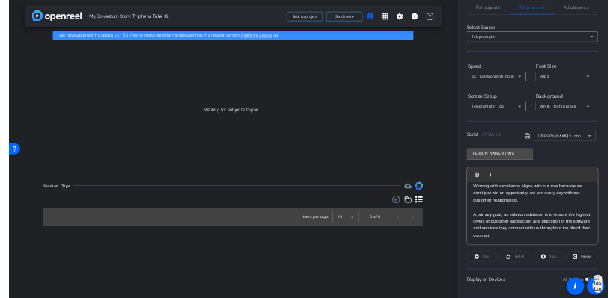
scroll to position [81, 0]
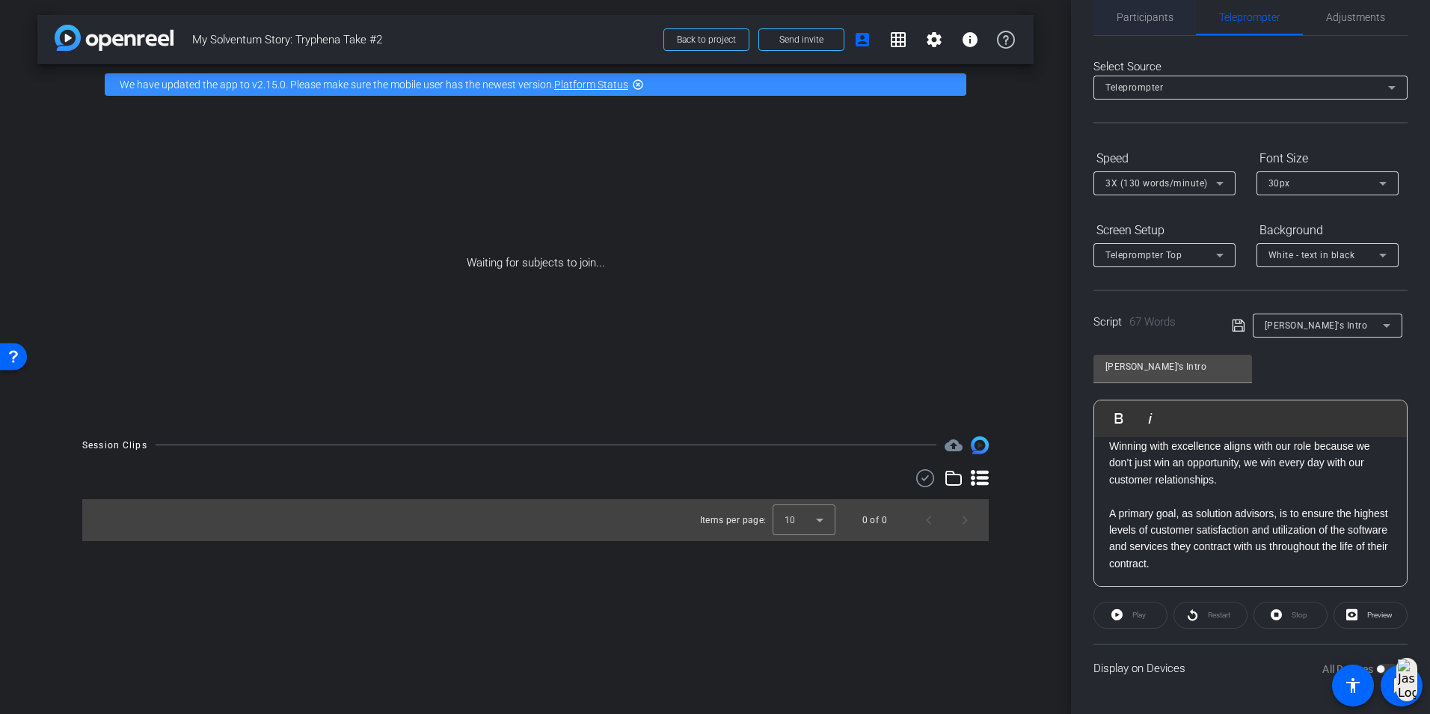
click at [951, 13] on span "Participants" at bounding box center [1145, 17] width 57 height 10
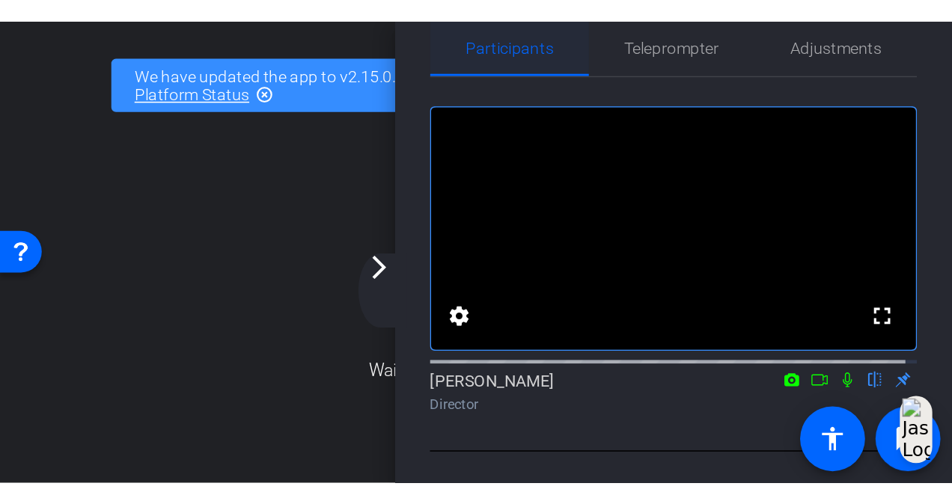
scroll to position [23, 0]
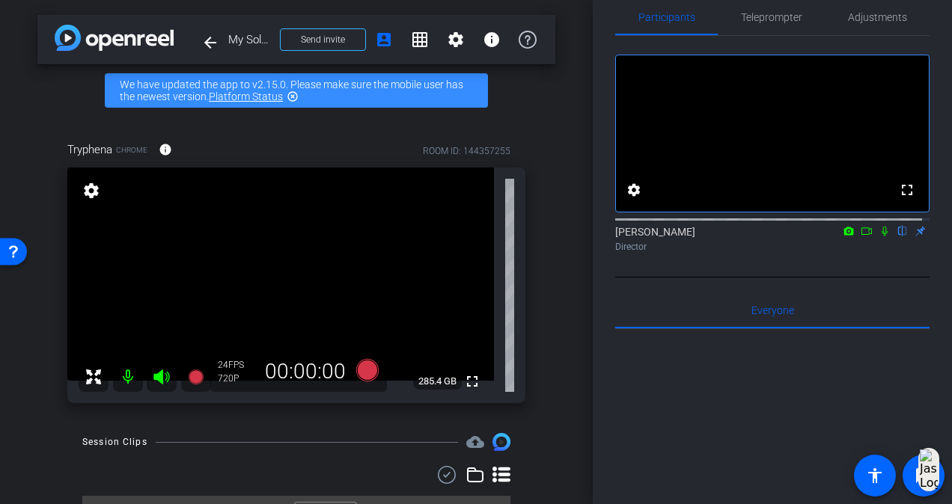
click at [613, 434] on div "Participants Teleprompter Adjustments fullscreen settings Fiona Nath flip Direc…" at bounding box center [771, 252] width 359 height 504
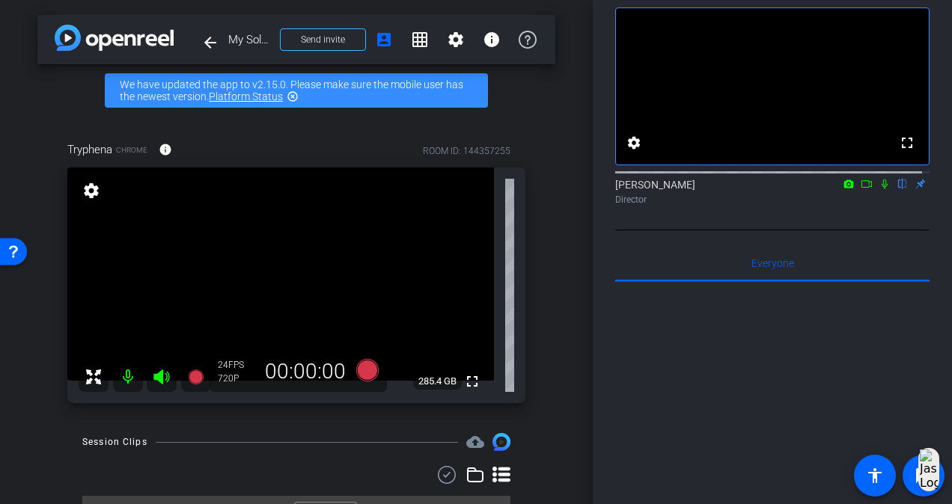
scroll to position [0, 0]
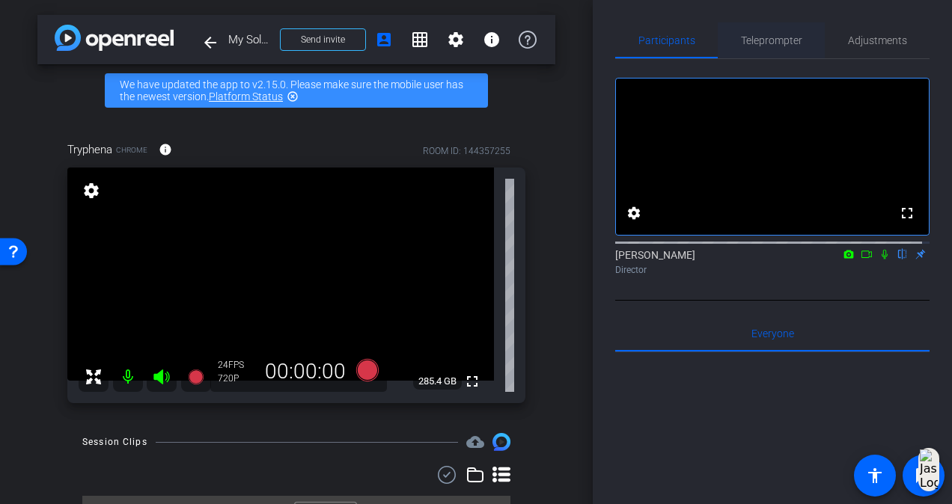
click at [756, 37] on span "Teleprompter" at bounding box center [771, 40] width 61 height 10
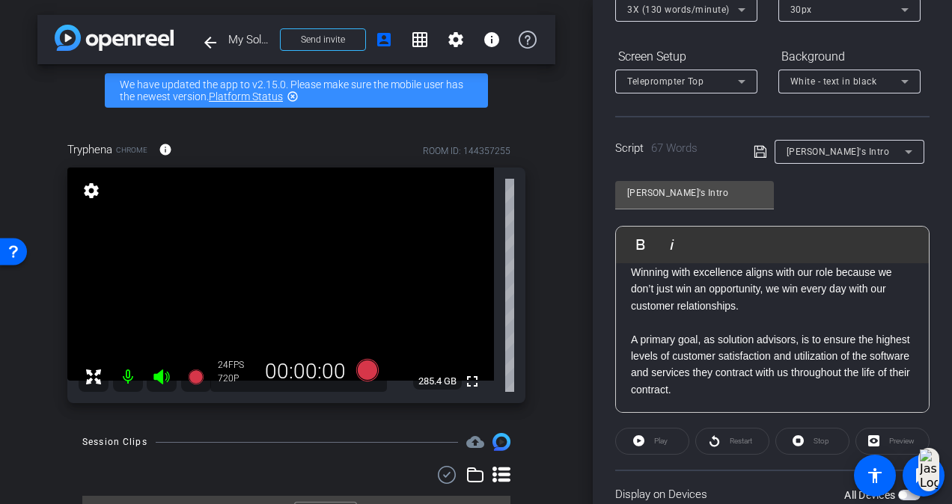
scroll to position [312, 0]
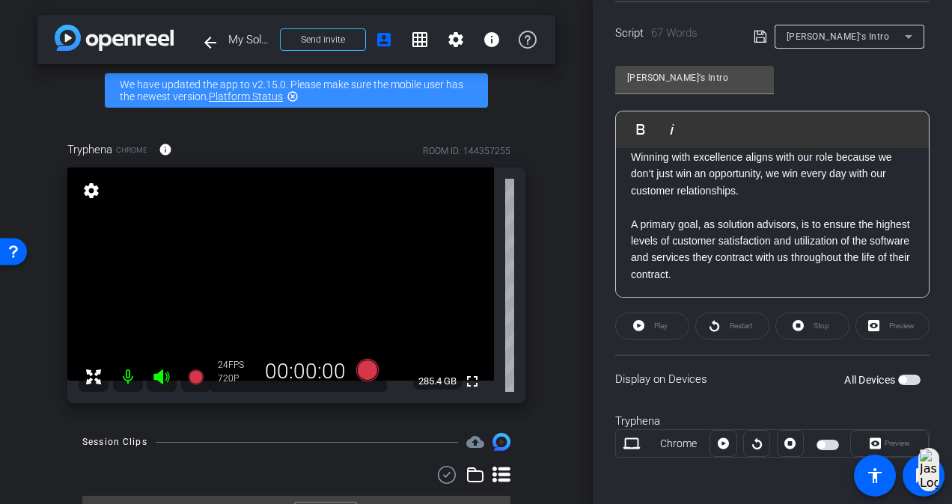
click at [898, 377] on span "button" at bounding box center [901, 379] width 7 height 7
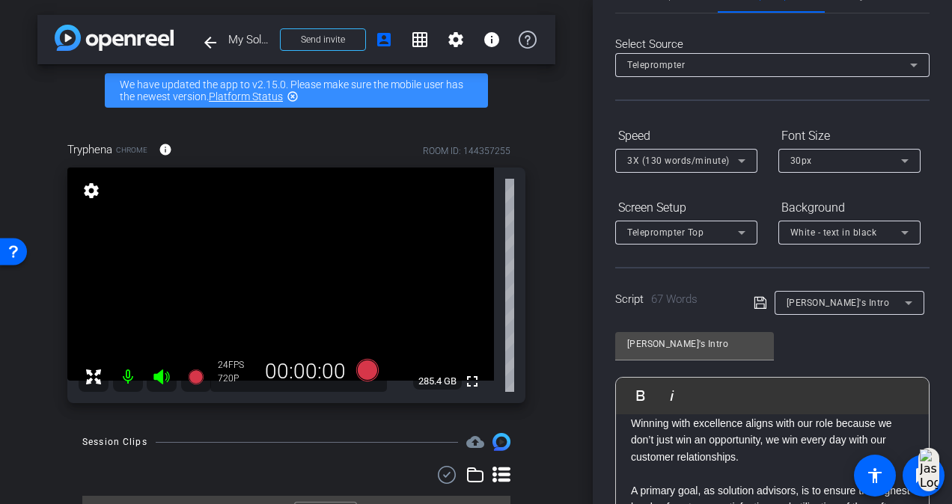
scroll to position [0, 0]
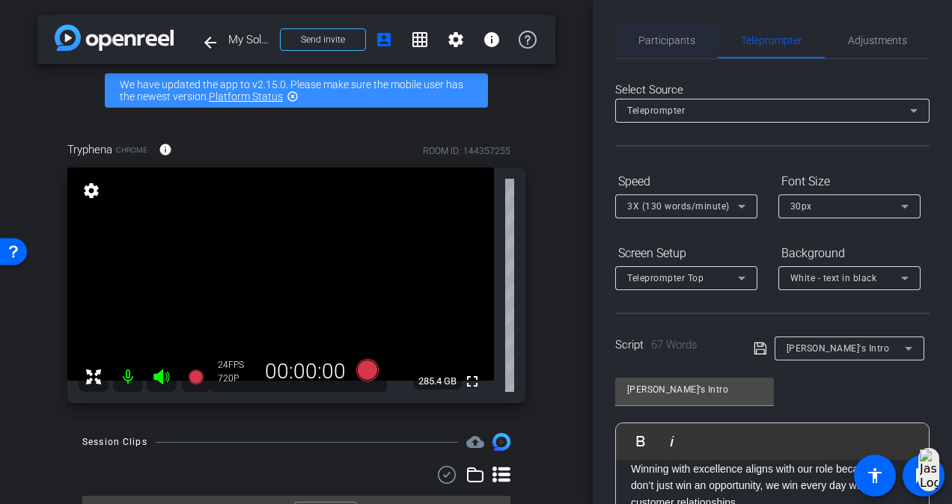
click at [643, 38] on span "Participants" at bounding box center [666, 40] width 57 height 10
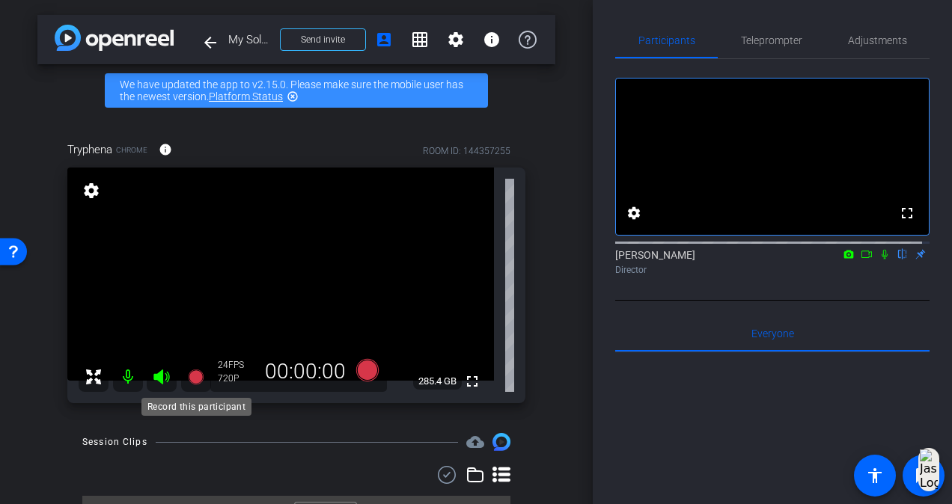
click at [194, 381] on icon at bounding box center [195, 377] width 15 height 15
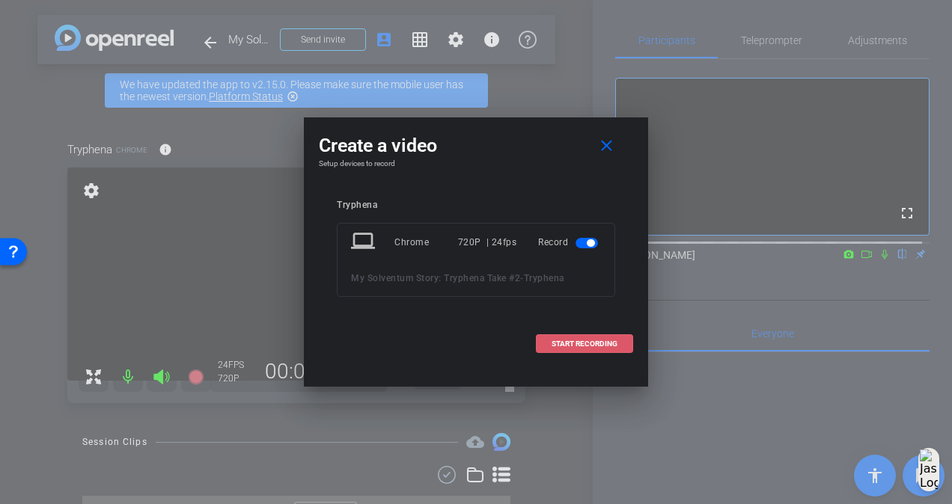
click at [563, 340] on span "START RECORDING" at bounding box center [584, 343] width 66 height 7
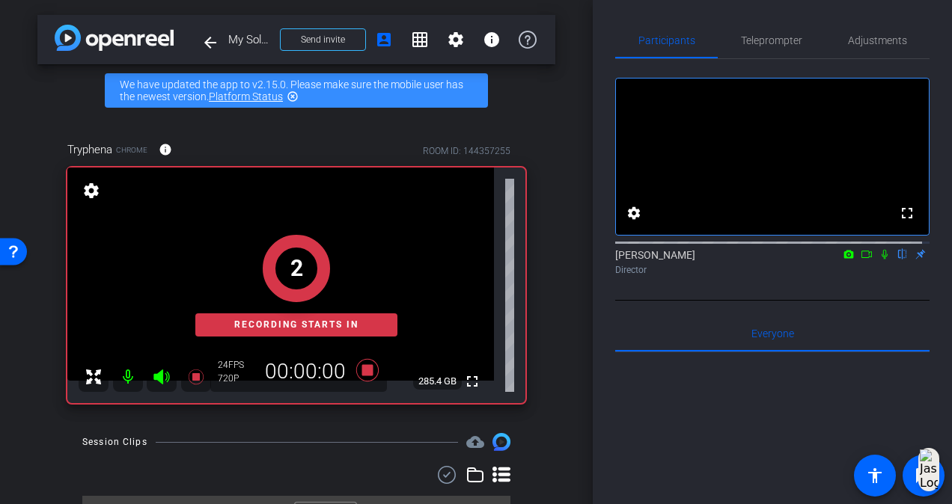
click at [878, 260] on icon at bounding box center [884, 254] width 12 height 10
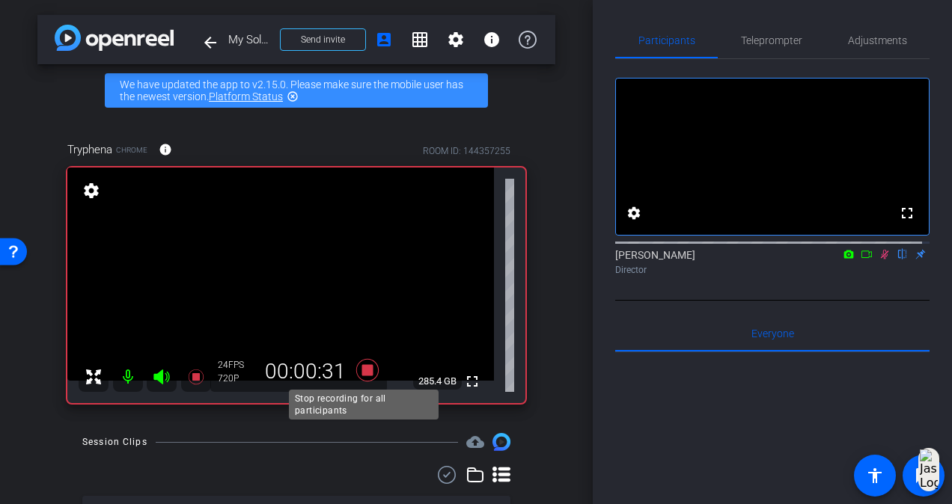
click at [361, 370] on icon at bounding box center [367, 370] width 22 height 22
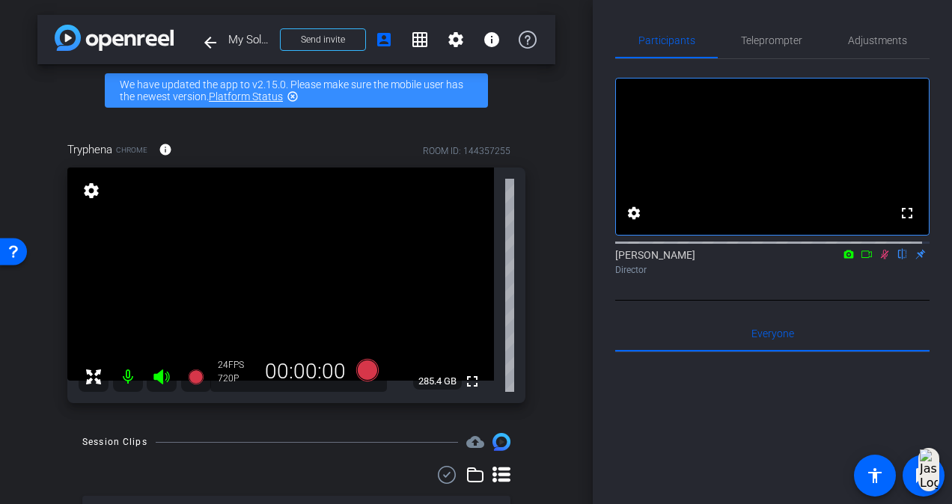
click at [878, 260] on icon at bounding box center [884, 254] width 12 height 10
click at [360, 371] on icon at bounding box center [367, 370] width 22 height 22
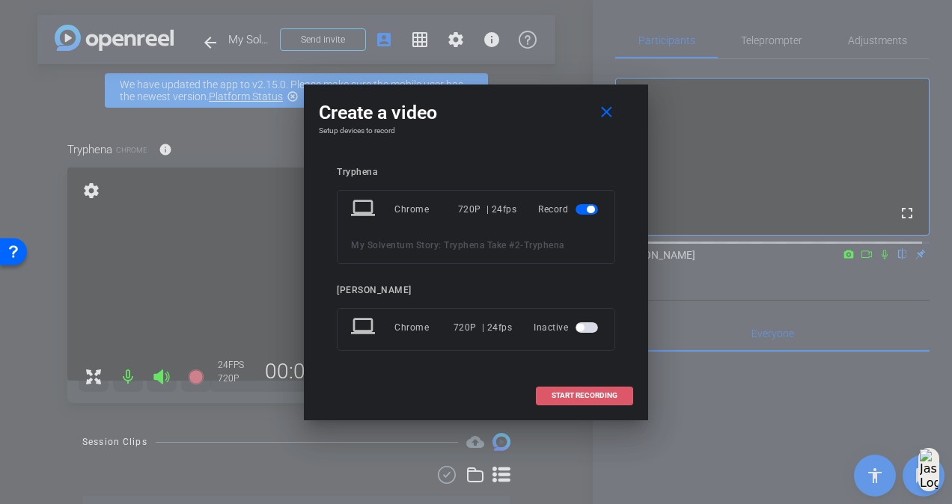
click at [585, 392] on span "START RECORDING" at bounding box center [584, 395] width 66 height 7
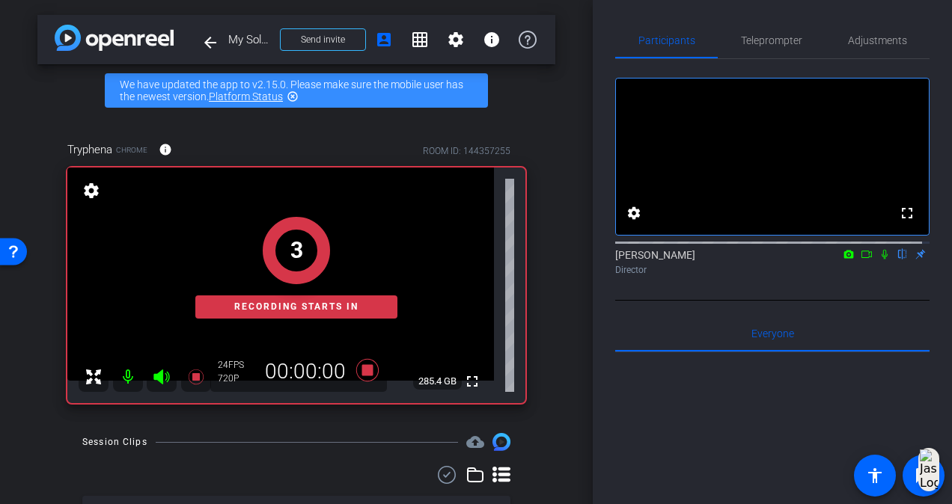
click at [878, 260] on icon at bounding box center [884, 254] width 12 height 10
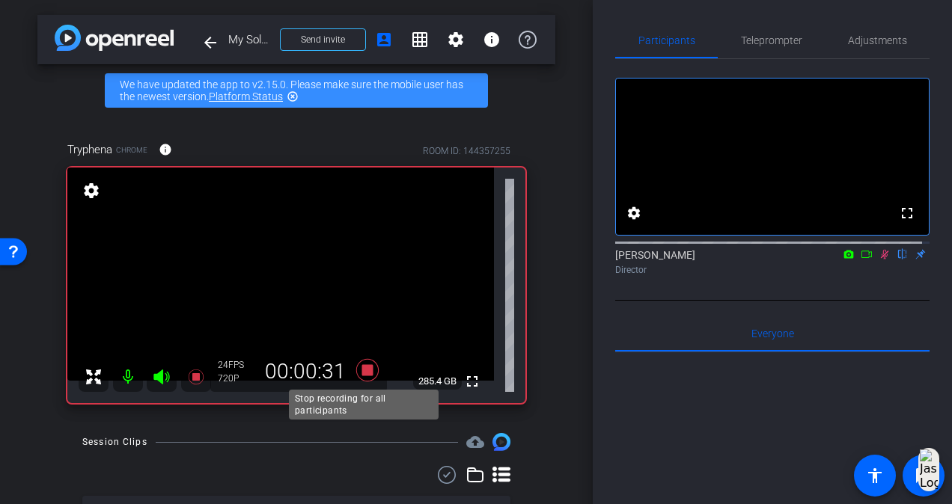
click at [364, 368] on icon at bounding box center [367, 370] width 22 height 22
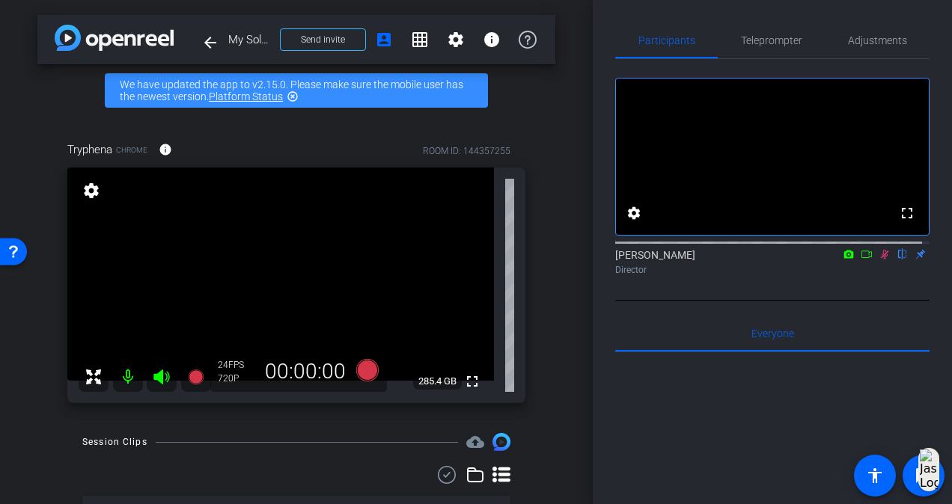
click at [878, 260] on icon at bounding box center [884, 254] width 12 height 10
click at [209, 36] on mat-icon "arrow_back" at bounding box center [210, 43] width 18 height 18
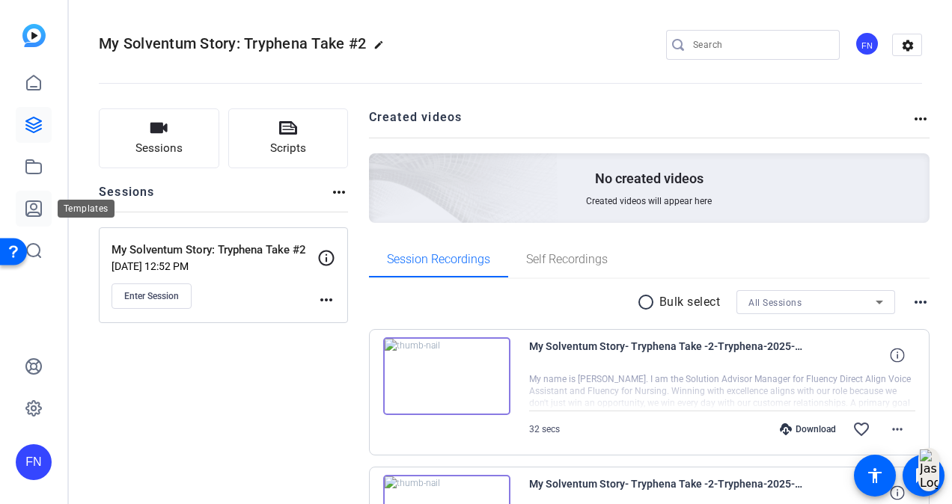
click at [34, 204] on icon at bounding box center [33, 208] width 15 height 15
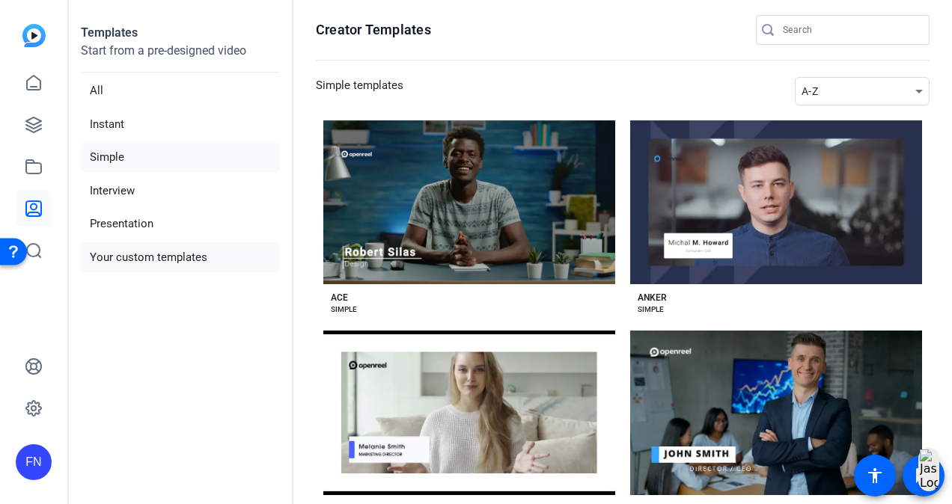
click at [117, 253] on li "Your custom templates" at bounding box center [180, 257] width 199 height 31
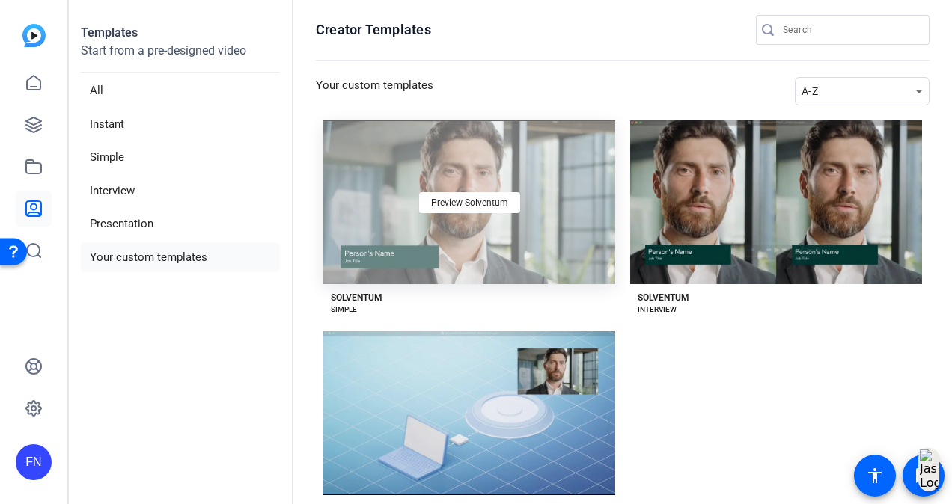
click at [462, 243] on div "Preview Solventum" at bounding box center [469, 202] width 292 height 164
